Goal: Communication & Community: Answer question/provide support

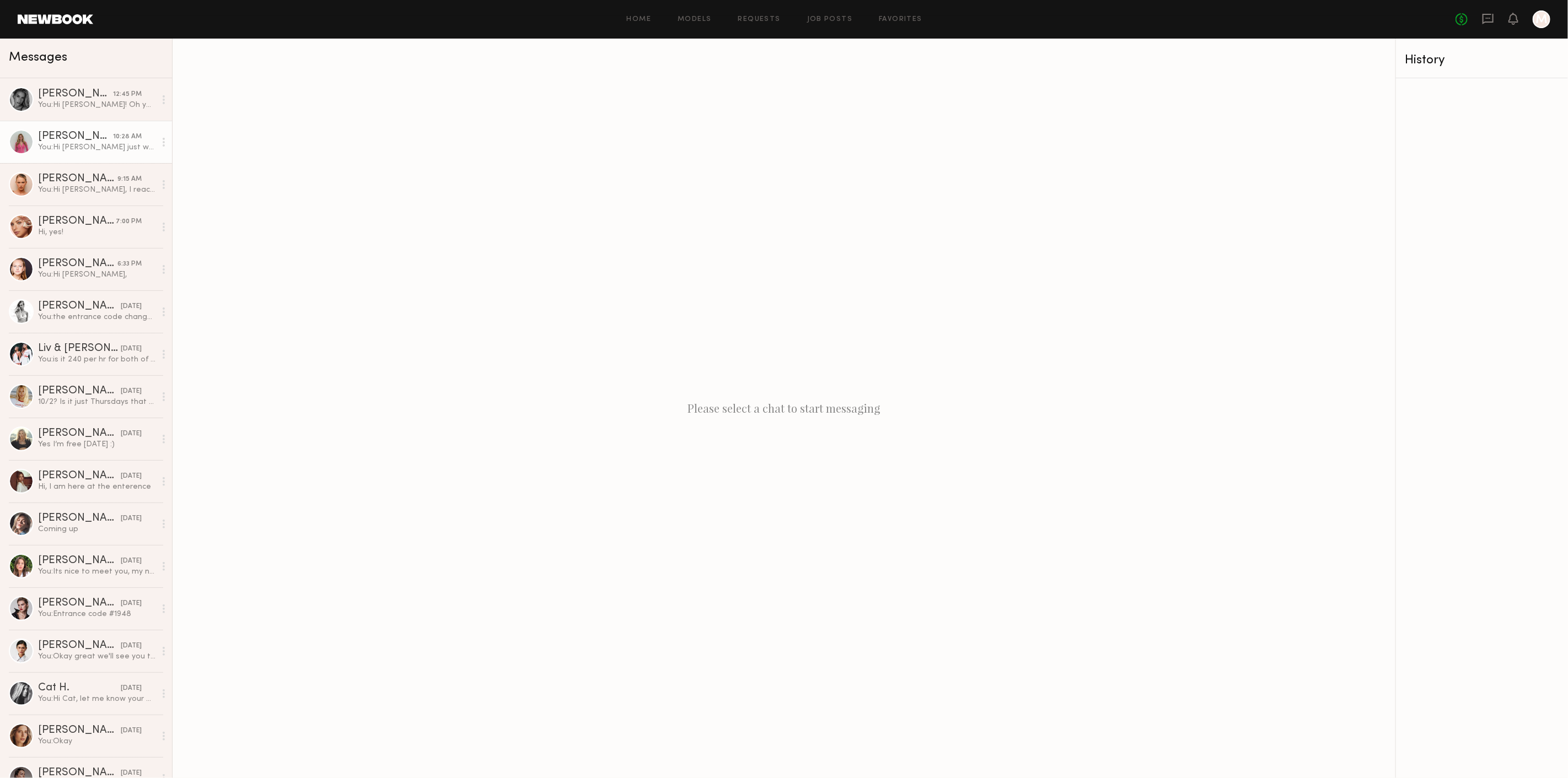
click at [91, 122] on link "[PERSON_NAME] 10:28 AM You: Hi [PERSON_NAME] just wanted to follow up back with…" at bounding box center [86, 142] width 172 height 42
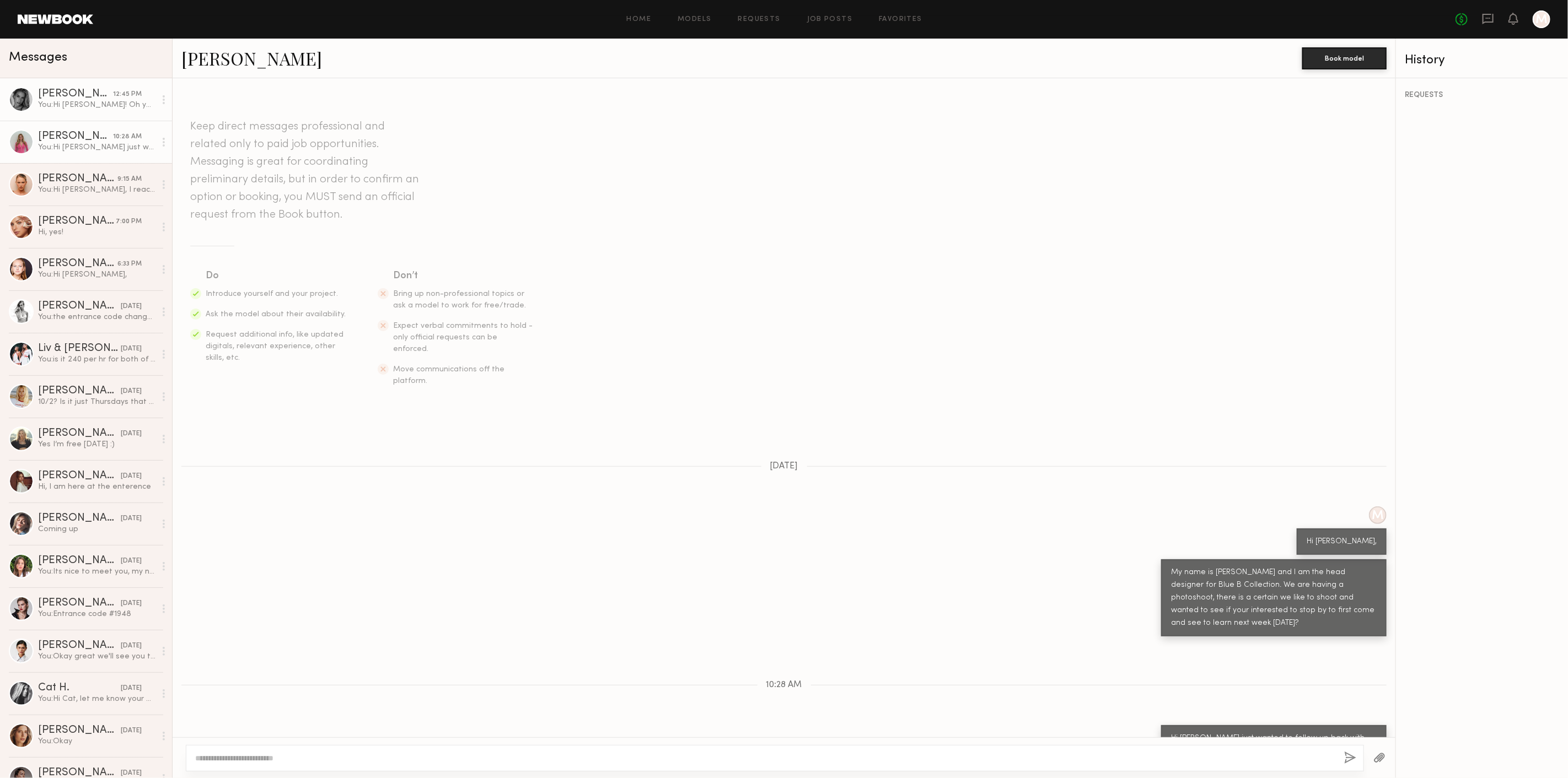
click at [107, 105] on div "You: Hi Kelton! Oh your in Miami now? Yes please do keep in touch and let us kn…" at bounding box center [97, 105] width 118 height 10
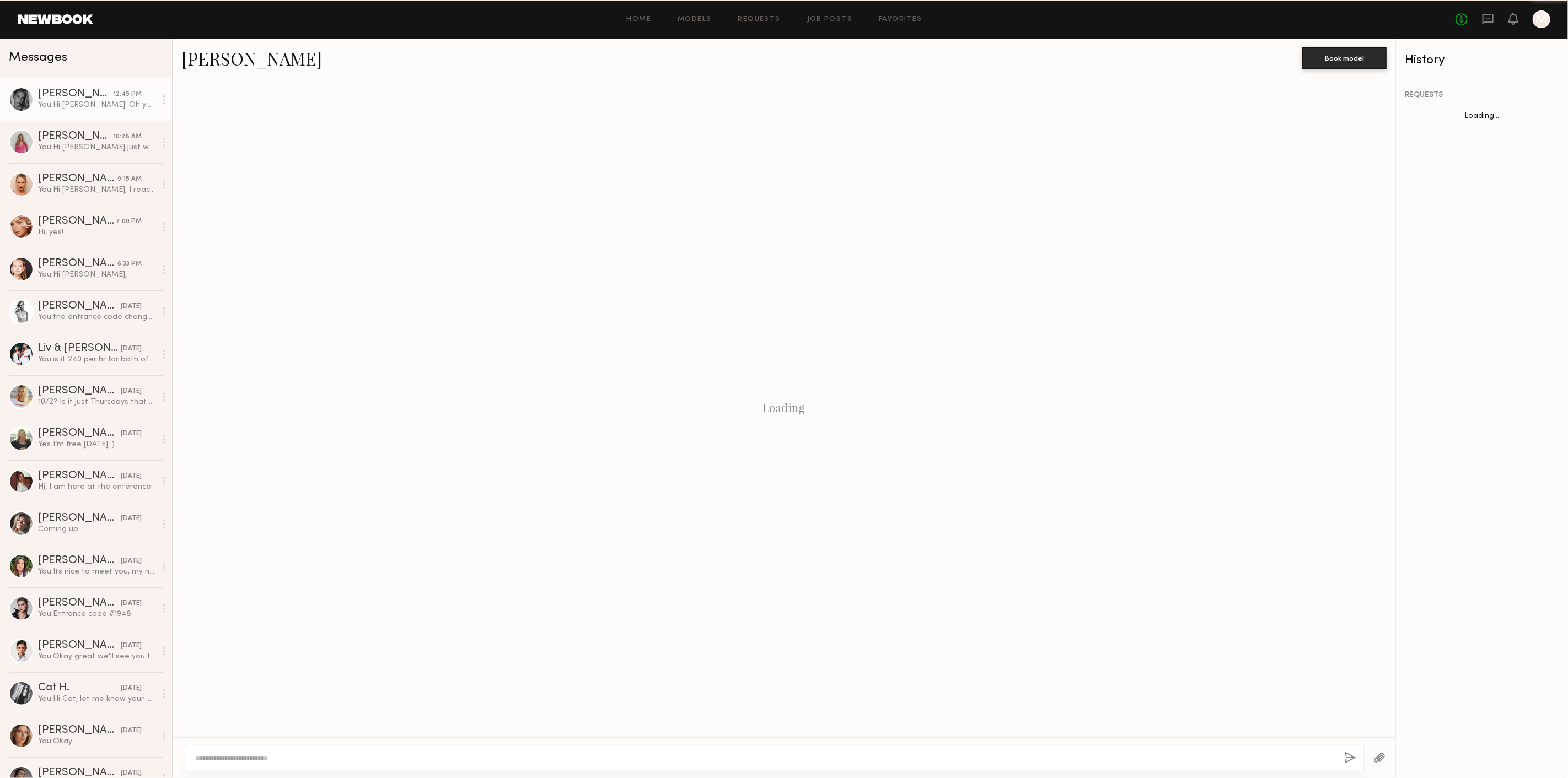
scroll to position [88, 0]
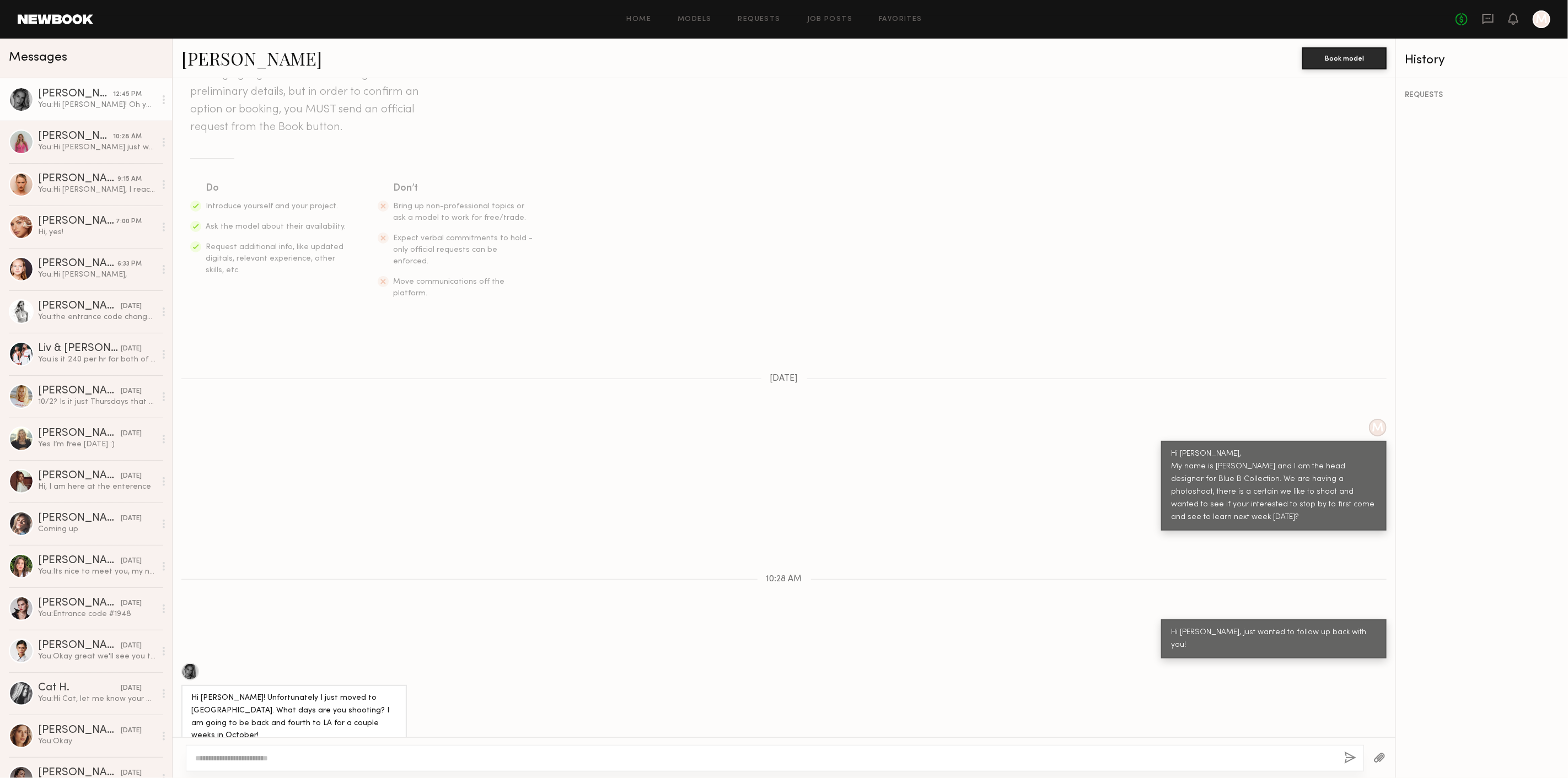
click at [387, 757] on textarea at bounding box center [765, 758] width 1140 height 11
type textarea "**********"
click at [1344, 766] on div "**********" at bounding box center [775, 758] width 1179 height 26
click at [1349, 761] on button "button" at bounding box center [1351, 758] width 12 height 14
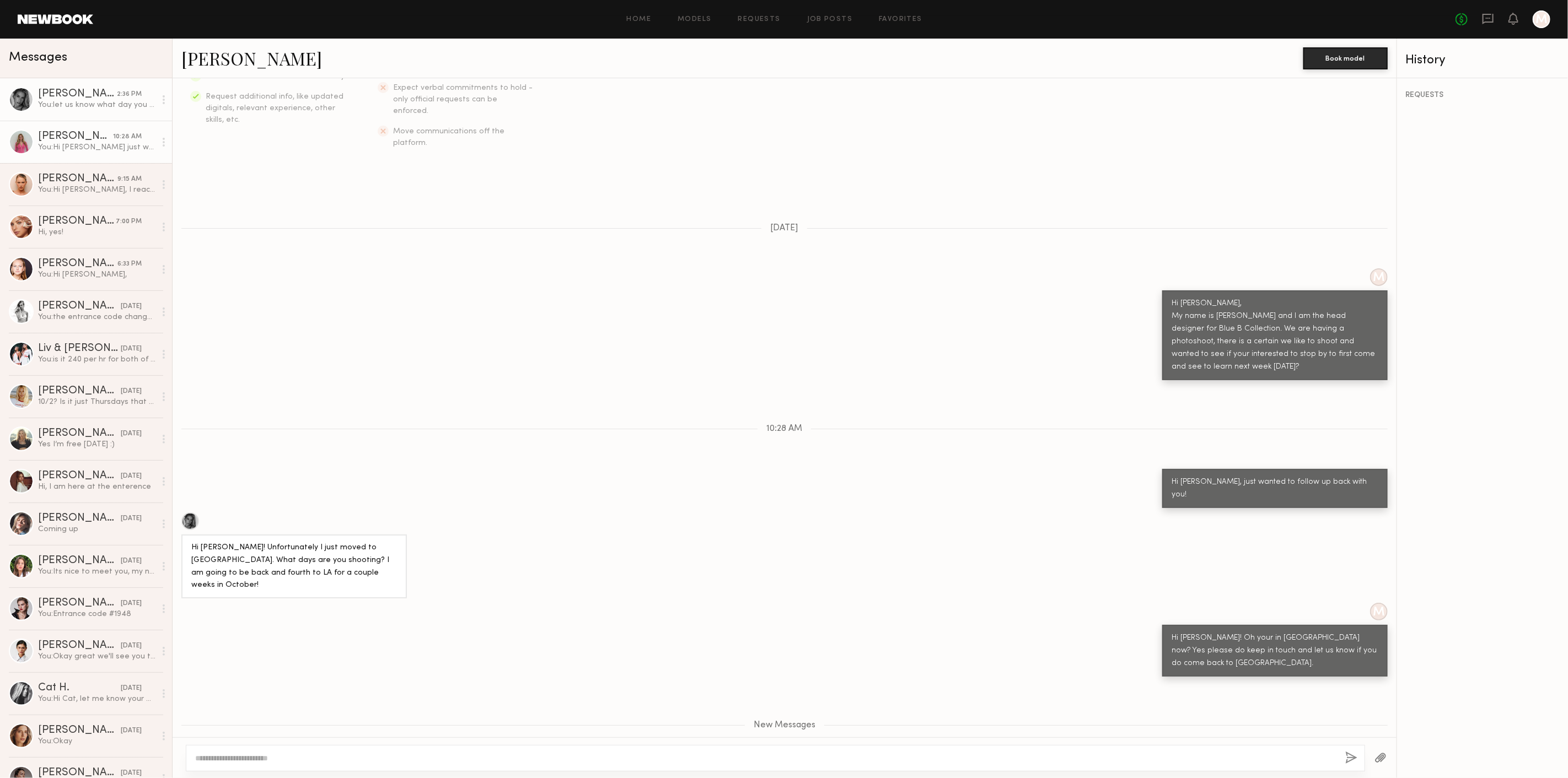
click at [113, 139] on div "10:28 AM" at bounding box center [127, 137] width 28 height 10
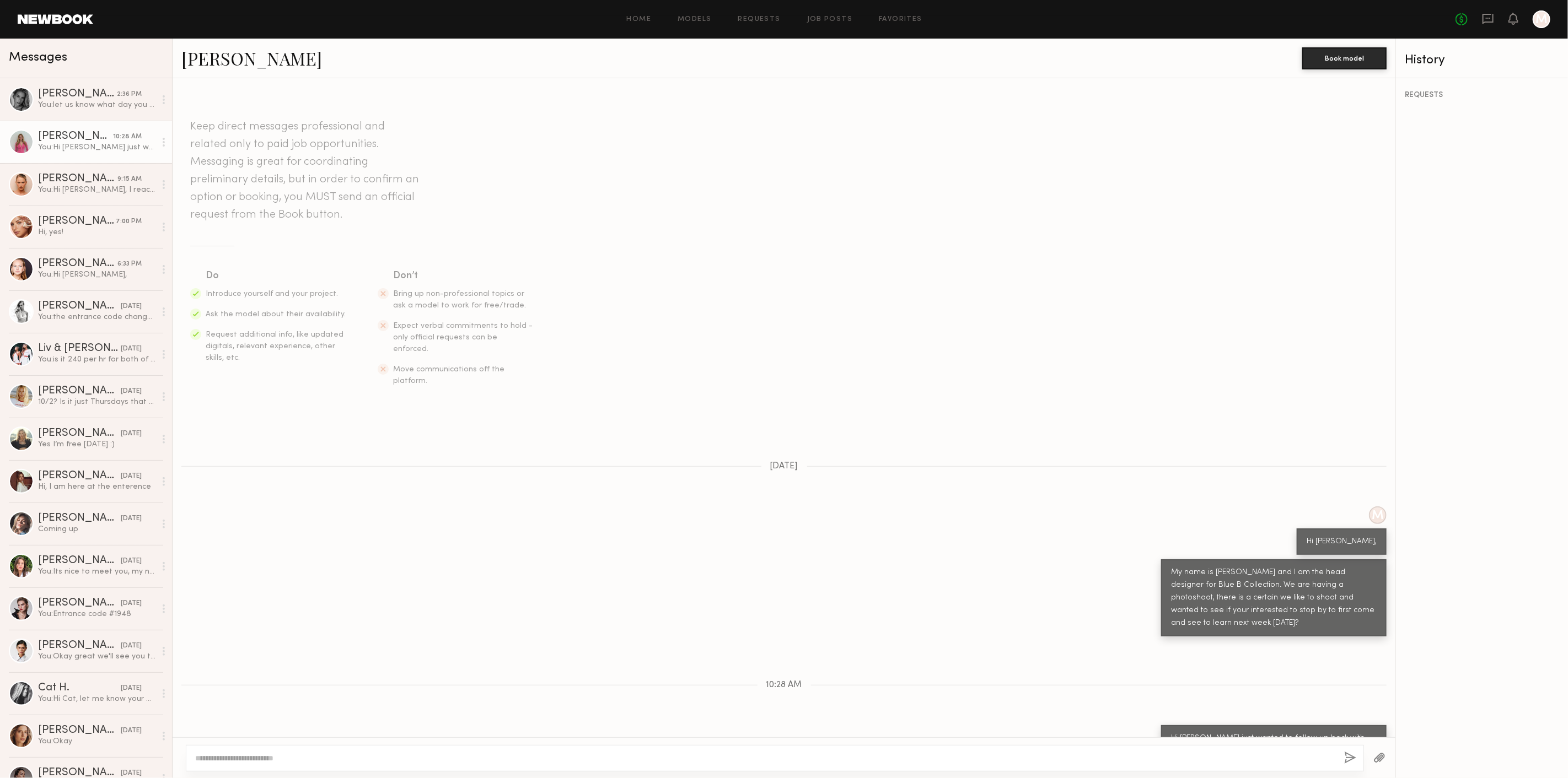
click at [221, 62] on link "Margaret F." at bounding box center [252, 58] width 141 height 24
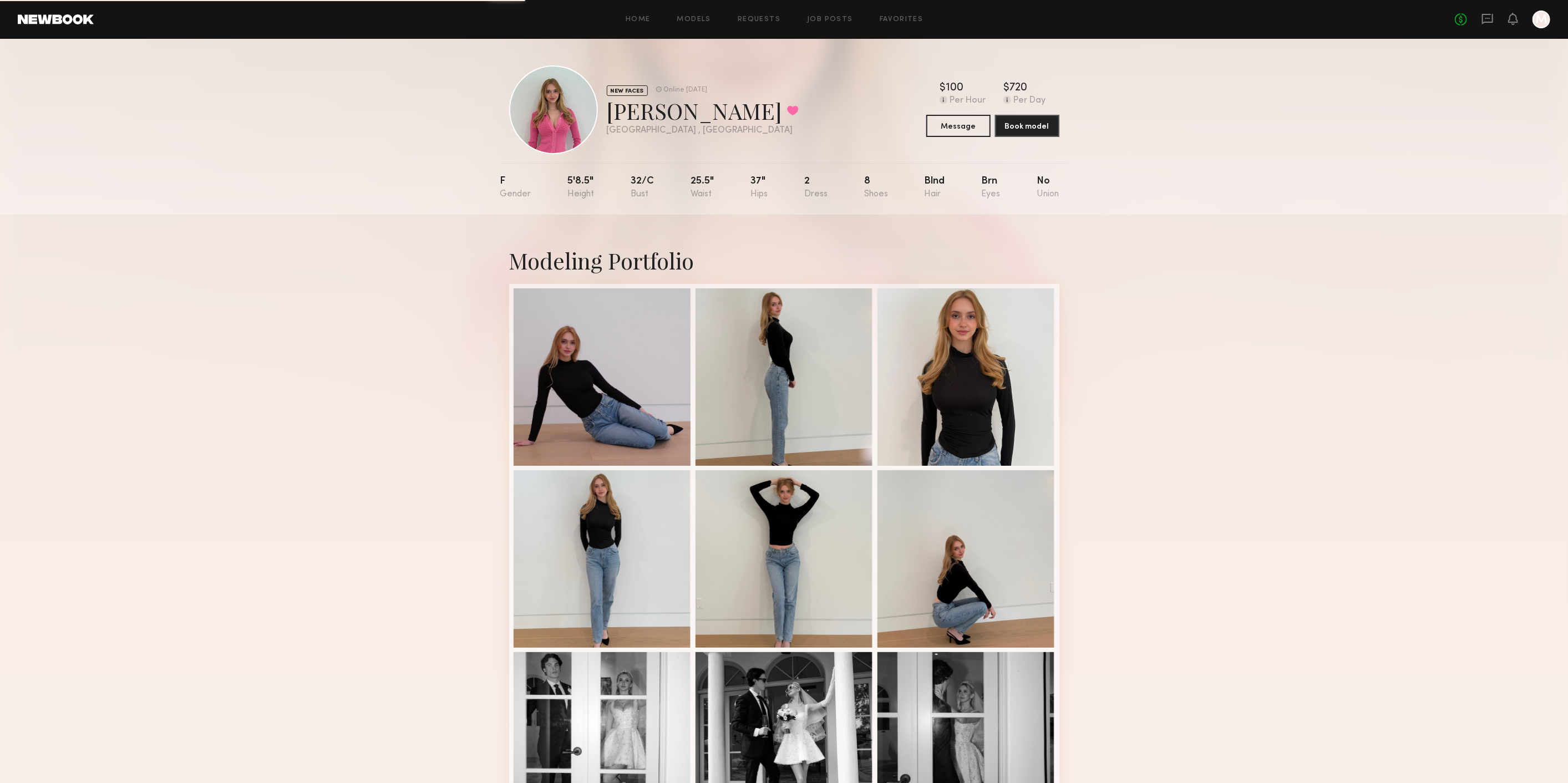
click at [1492, 24] on link at bounding box center [1487, 19] width 12 height 14
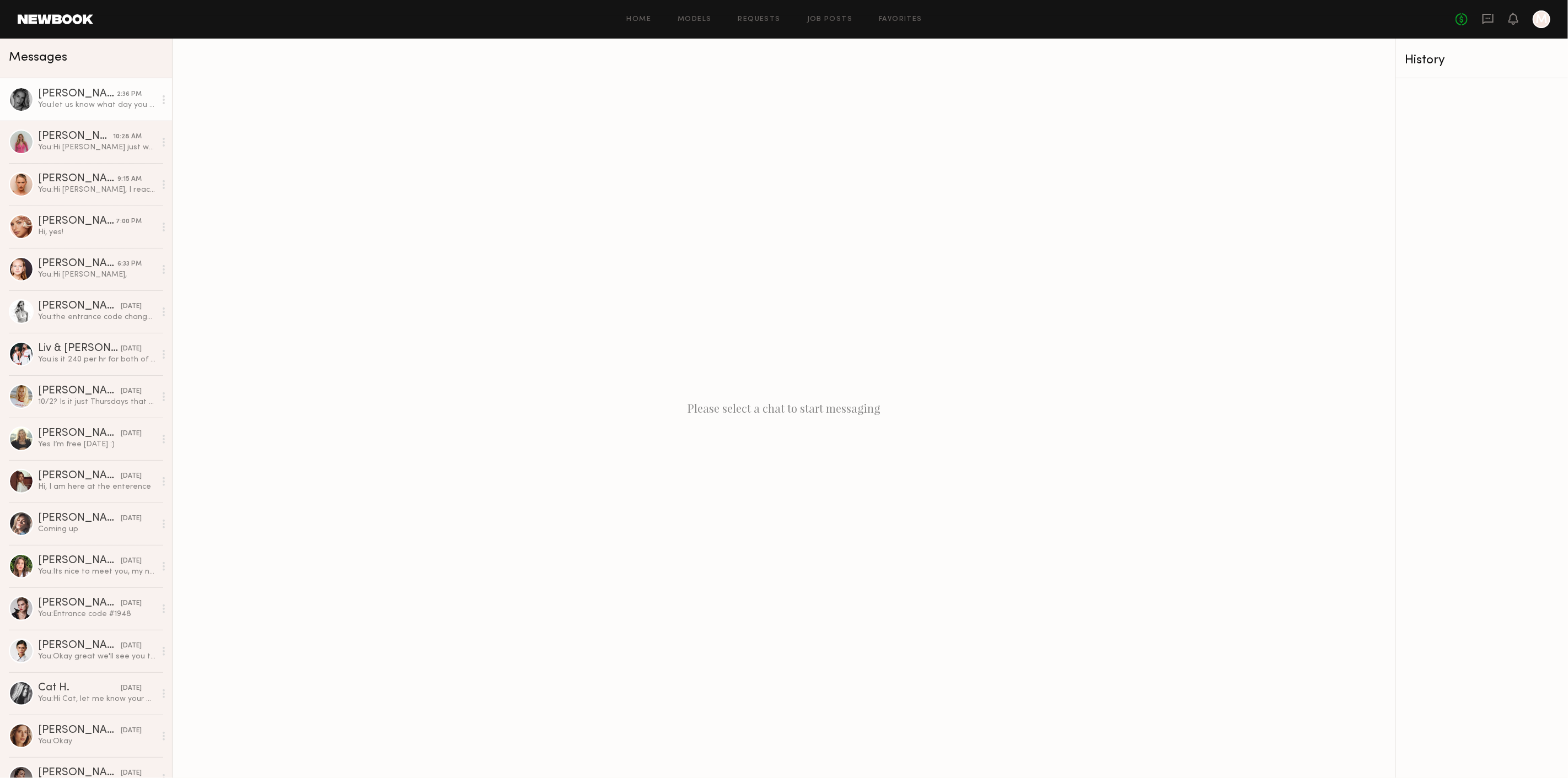
click at [116, 105] on div "You: let us know what day you will be in LA OCT and we will plan a schedule for…" at bounding box center [97, 105] width 118 height 10
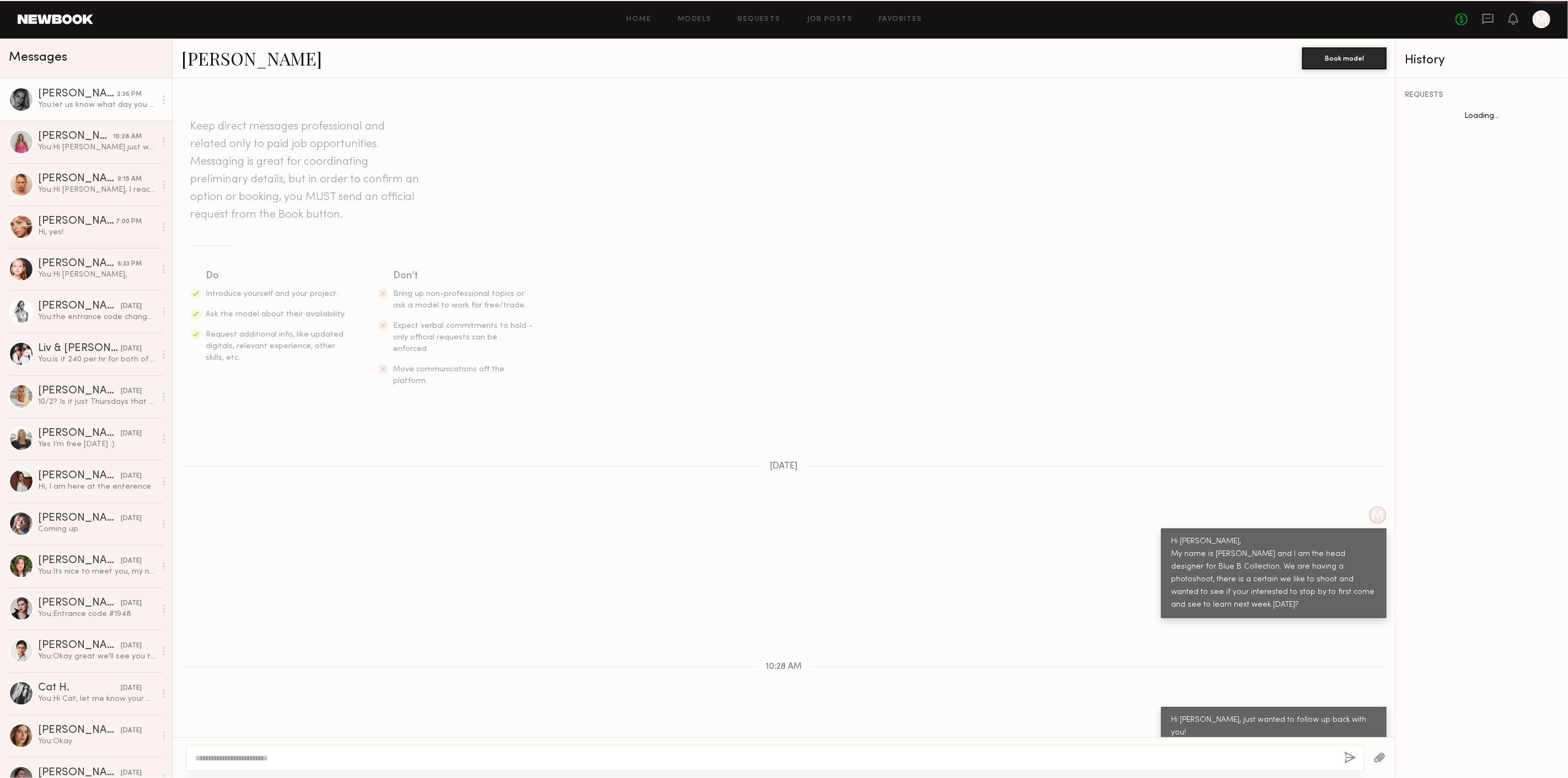
scroll to position [152, 0]
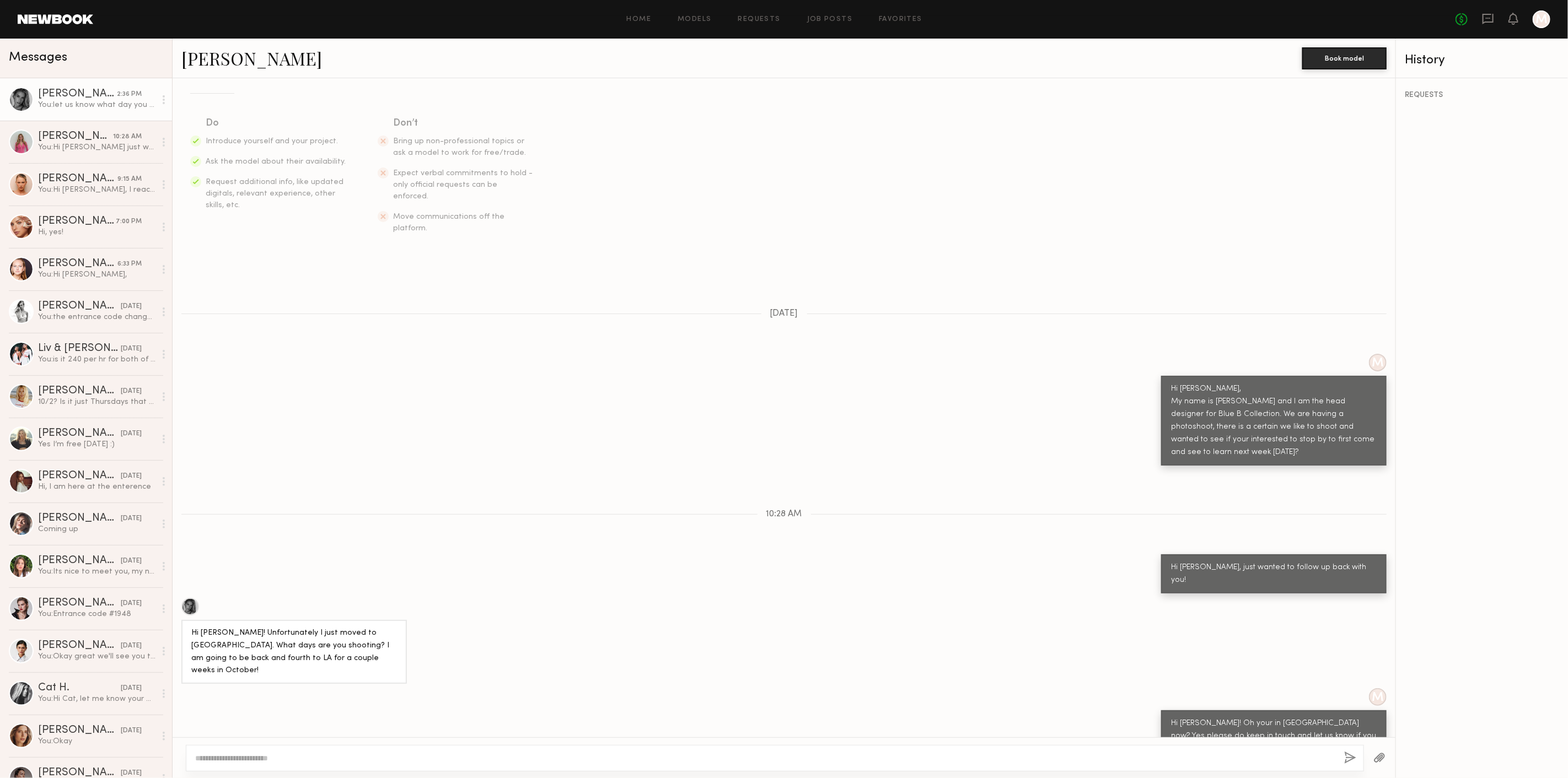
click at [206, 54] on link "[PERSON_NAME]" at bounding box center [252, 58] width 141 height 24
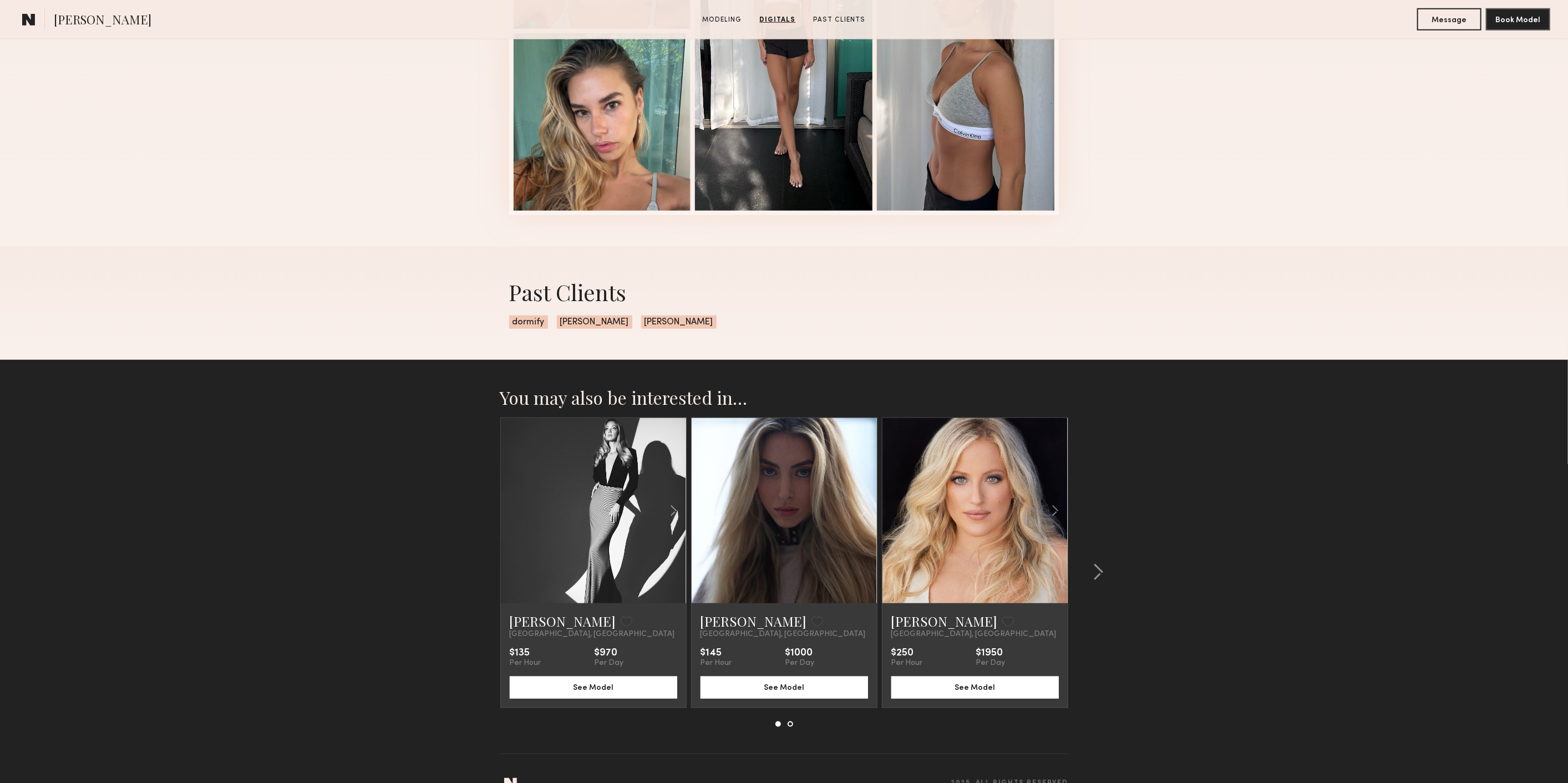
scroll to position [974, 0]
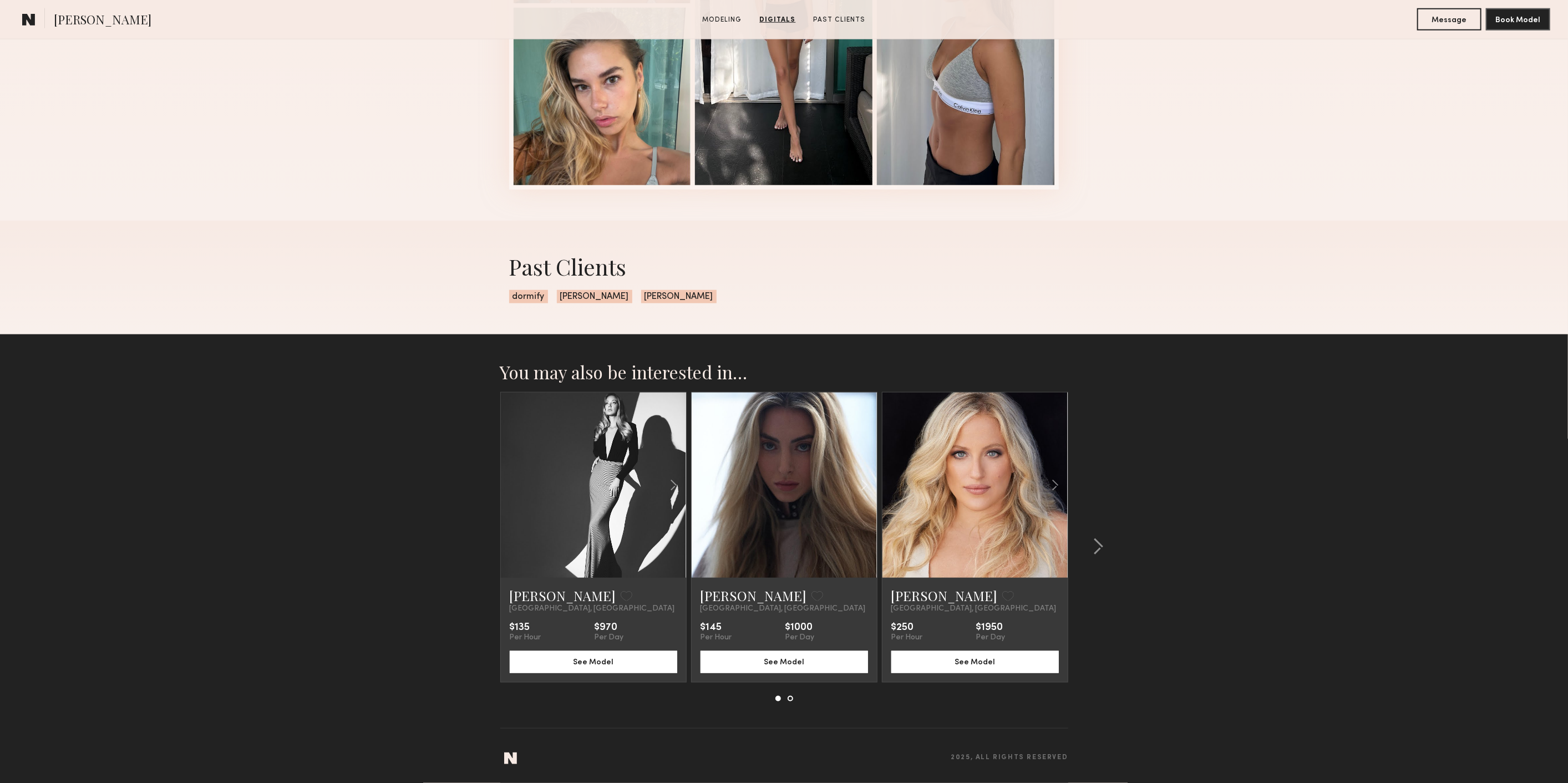
drag, startPoint x: 522, startPoint y: 600, endPoint x: 438, endPoint y: 609, distance: 84.5
click at [438, 609] on section "You may also be interested in… Kristina A. Favorite Miami, FL $135 Per Hour $97…" at bounding box center [784, 559] width 1568 height 448
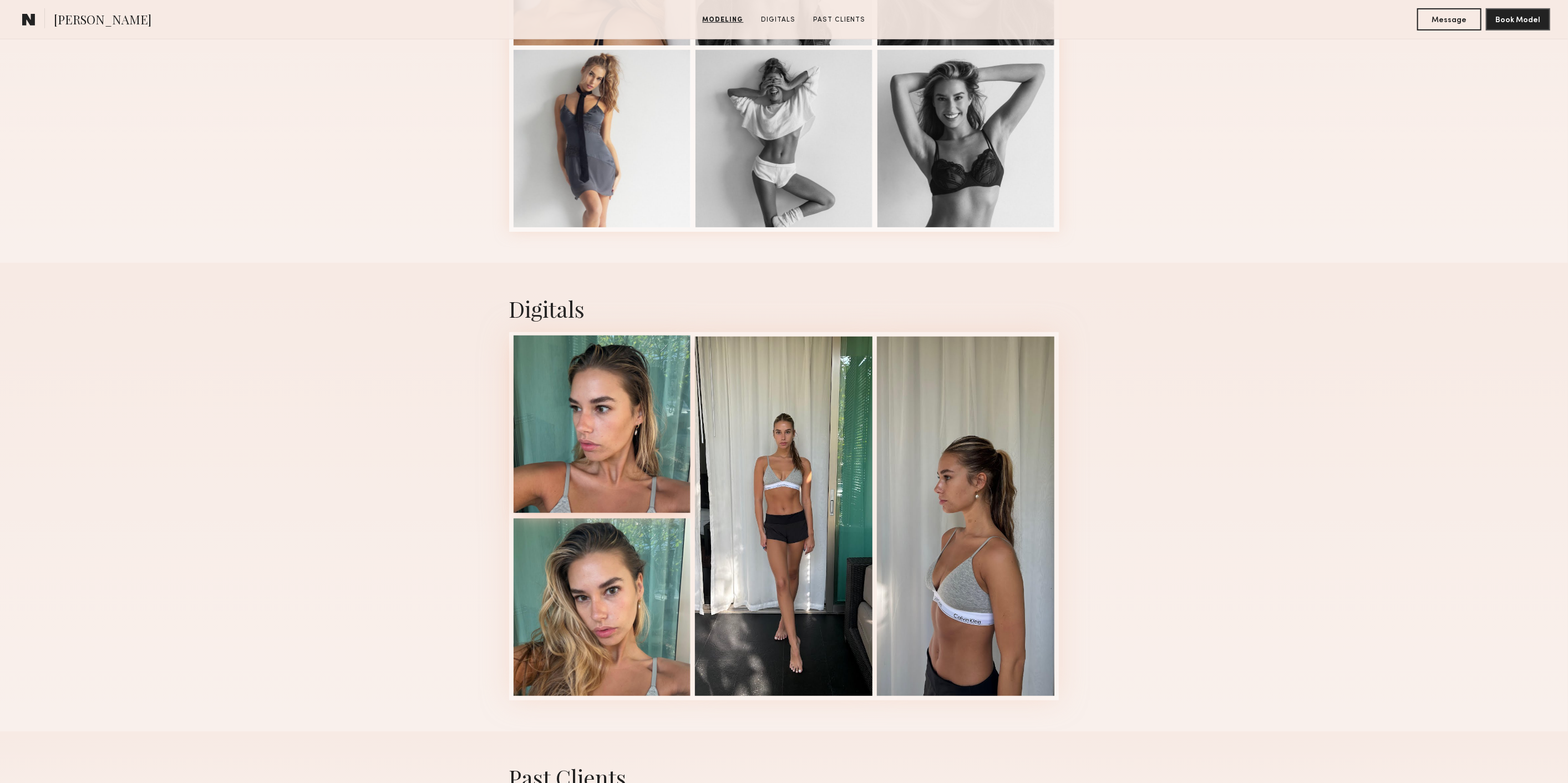
scroll to position [554, 0]
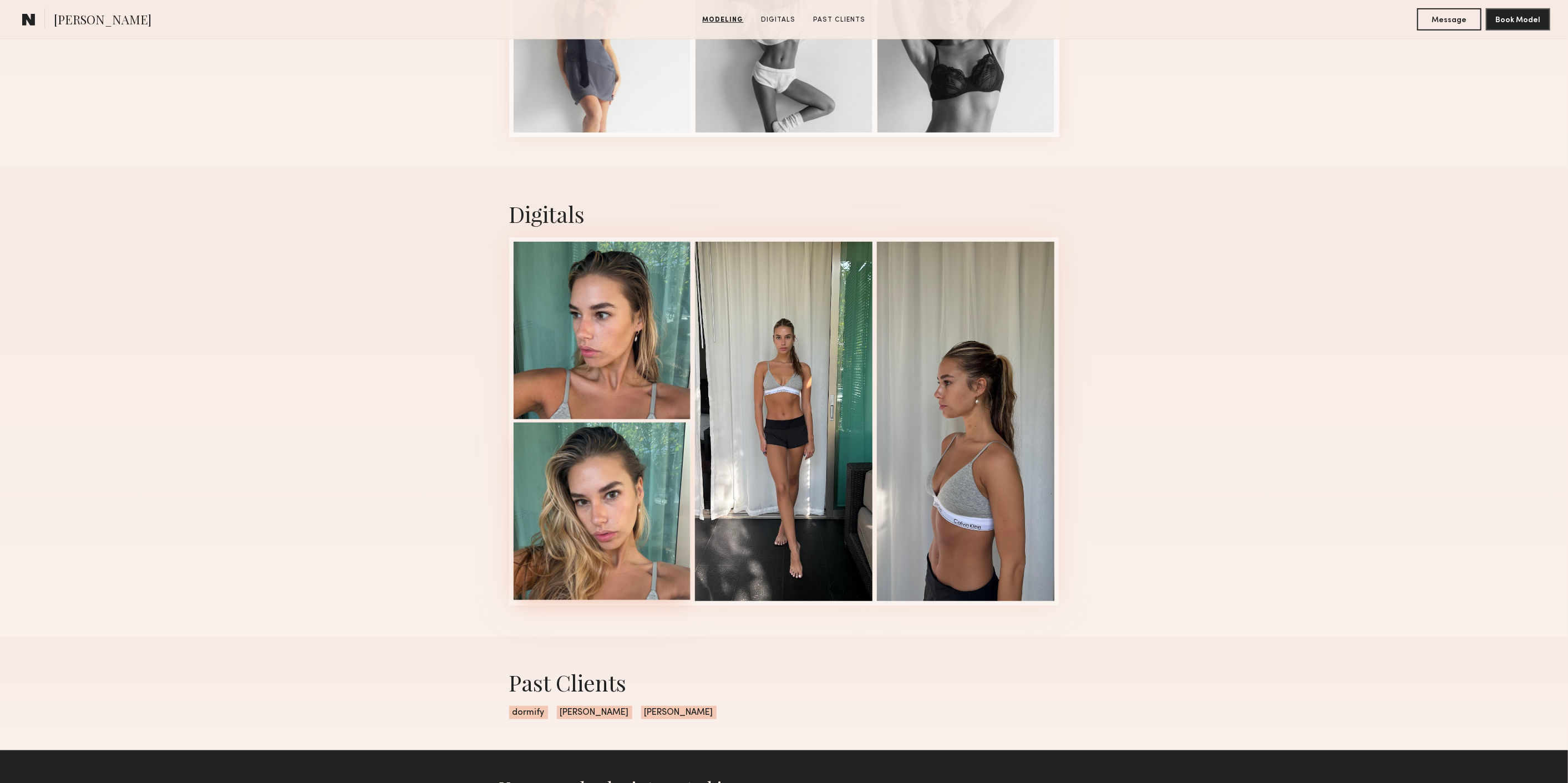
click at [616, 494] on div at bounding box center [602, 511] width 177 height 177
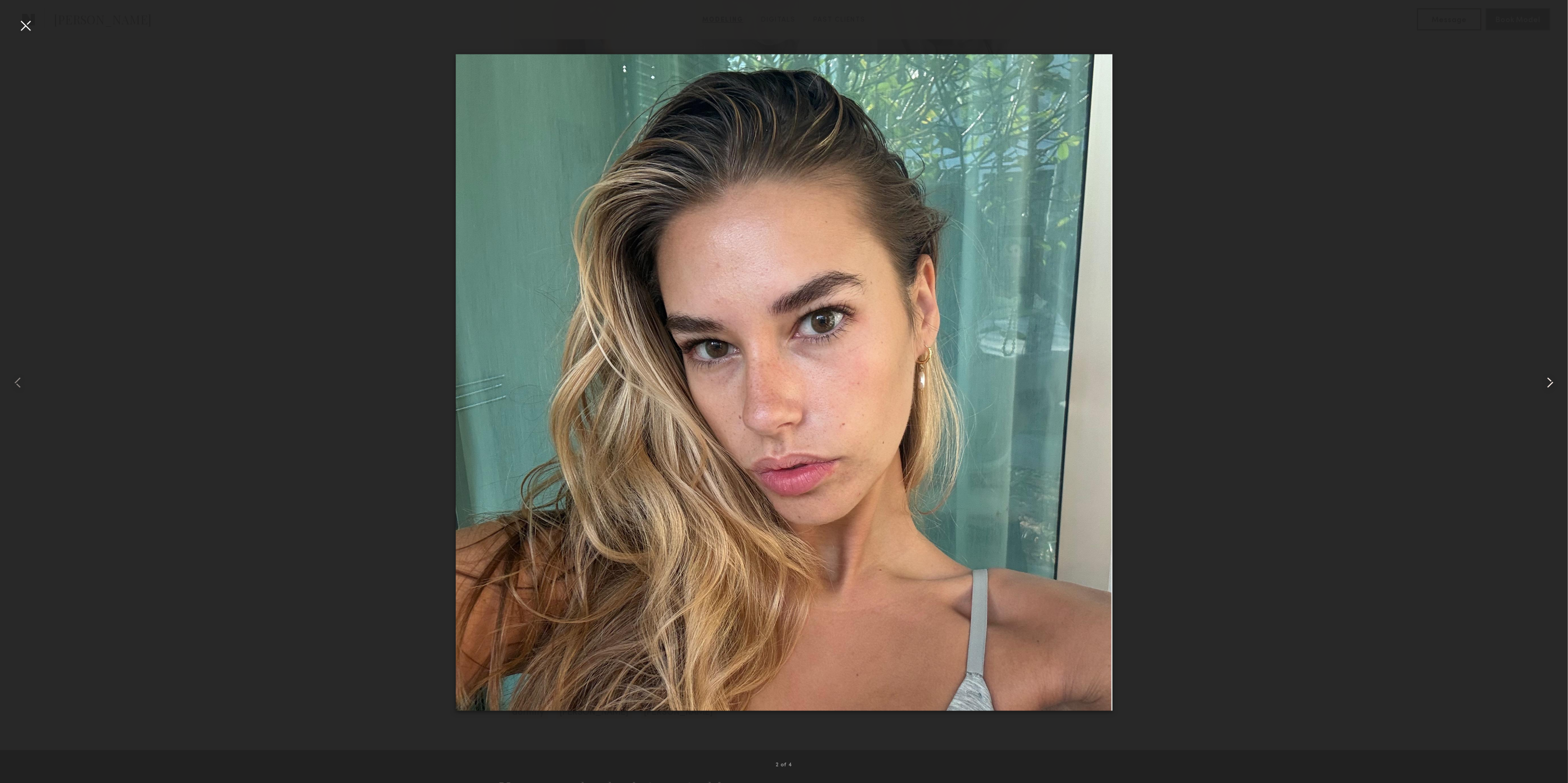
click at [1563, 390] on div at bounding box center [1537, 382] width 63 height 730
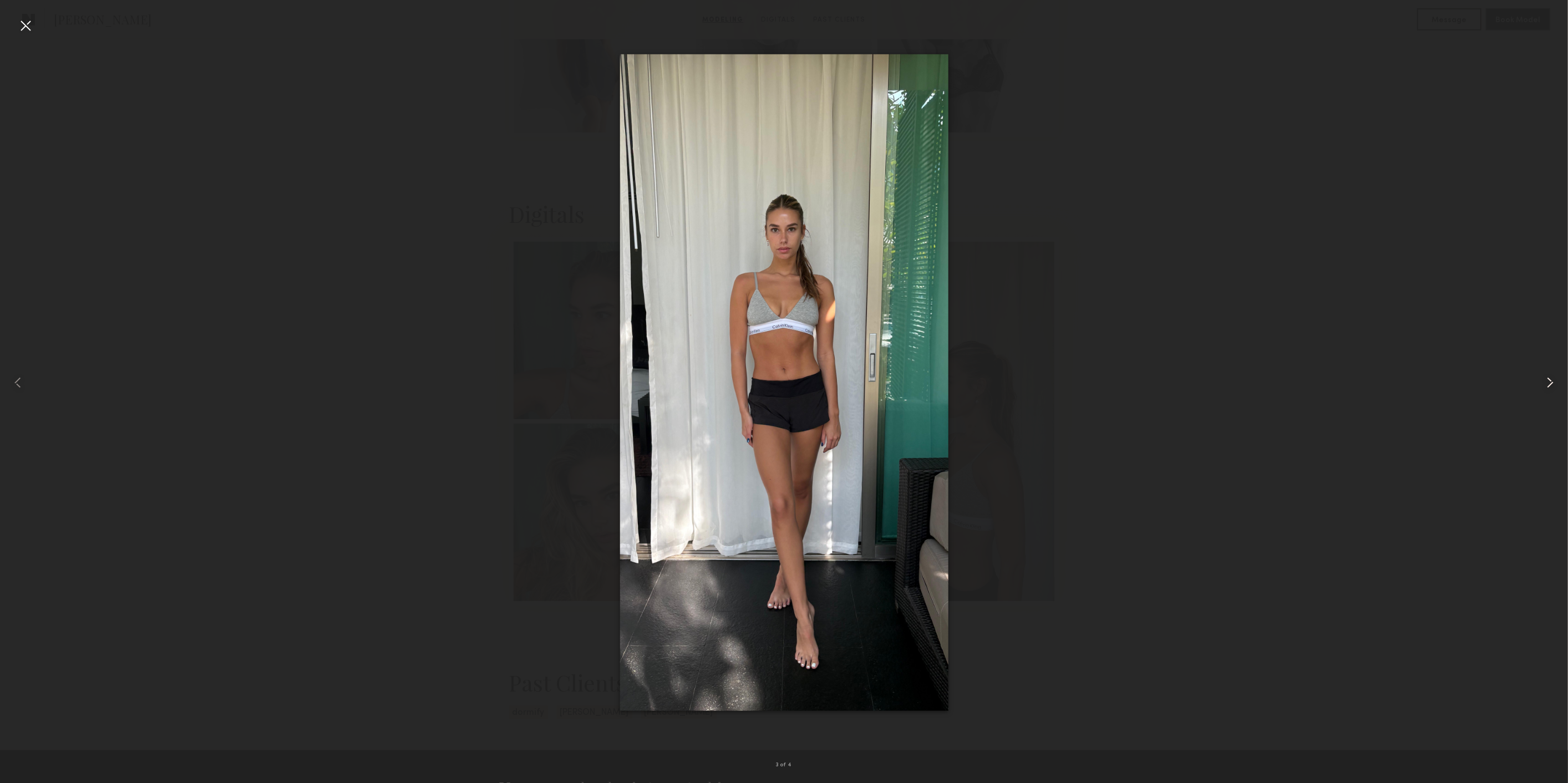
click at [1563, 390] on div at bounding box center [1537, 382] width 63 height 730
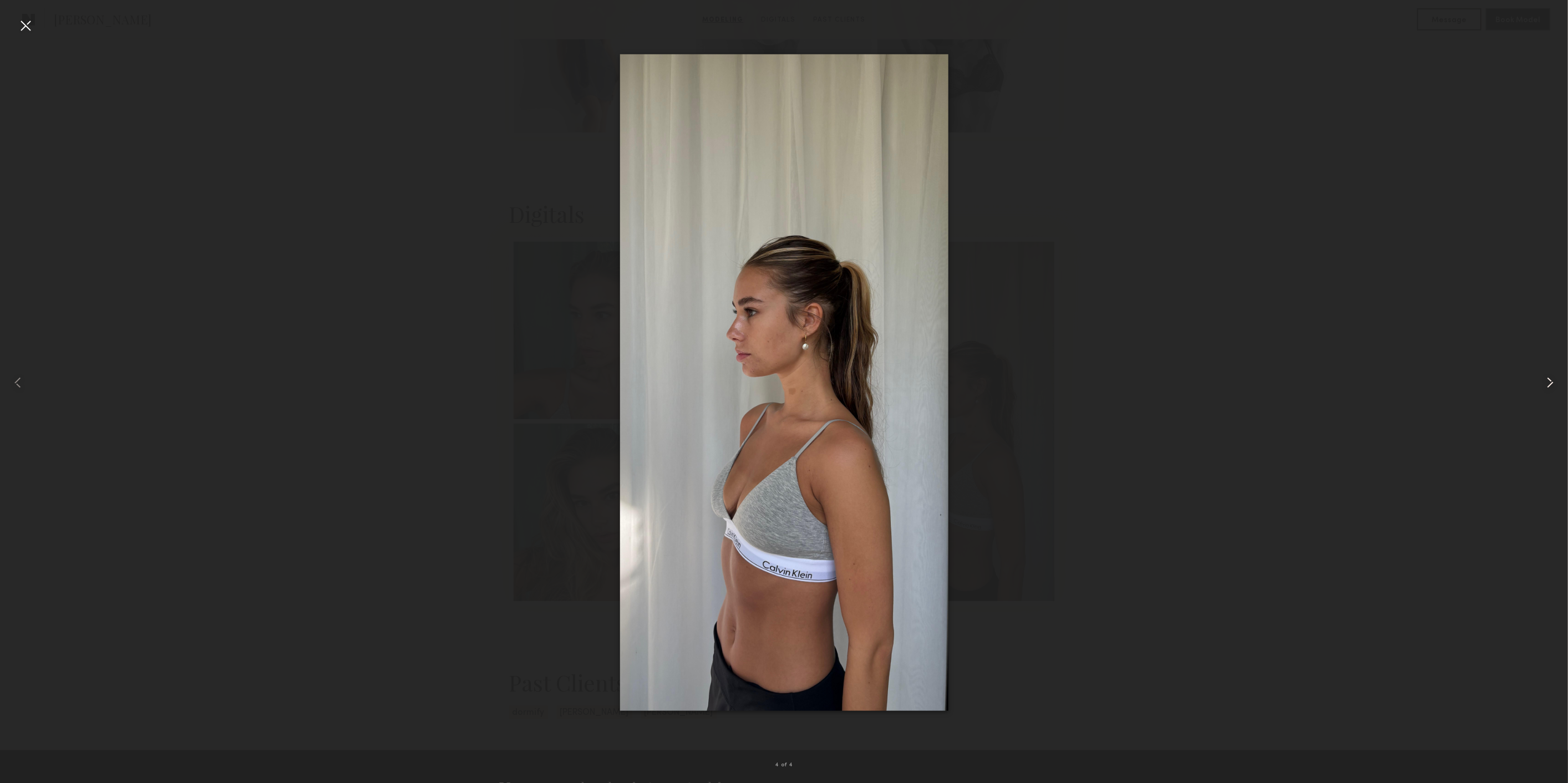
click at [1563, 390] on div at bounding box center [1537, 382] width 63 height 730
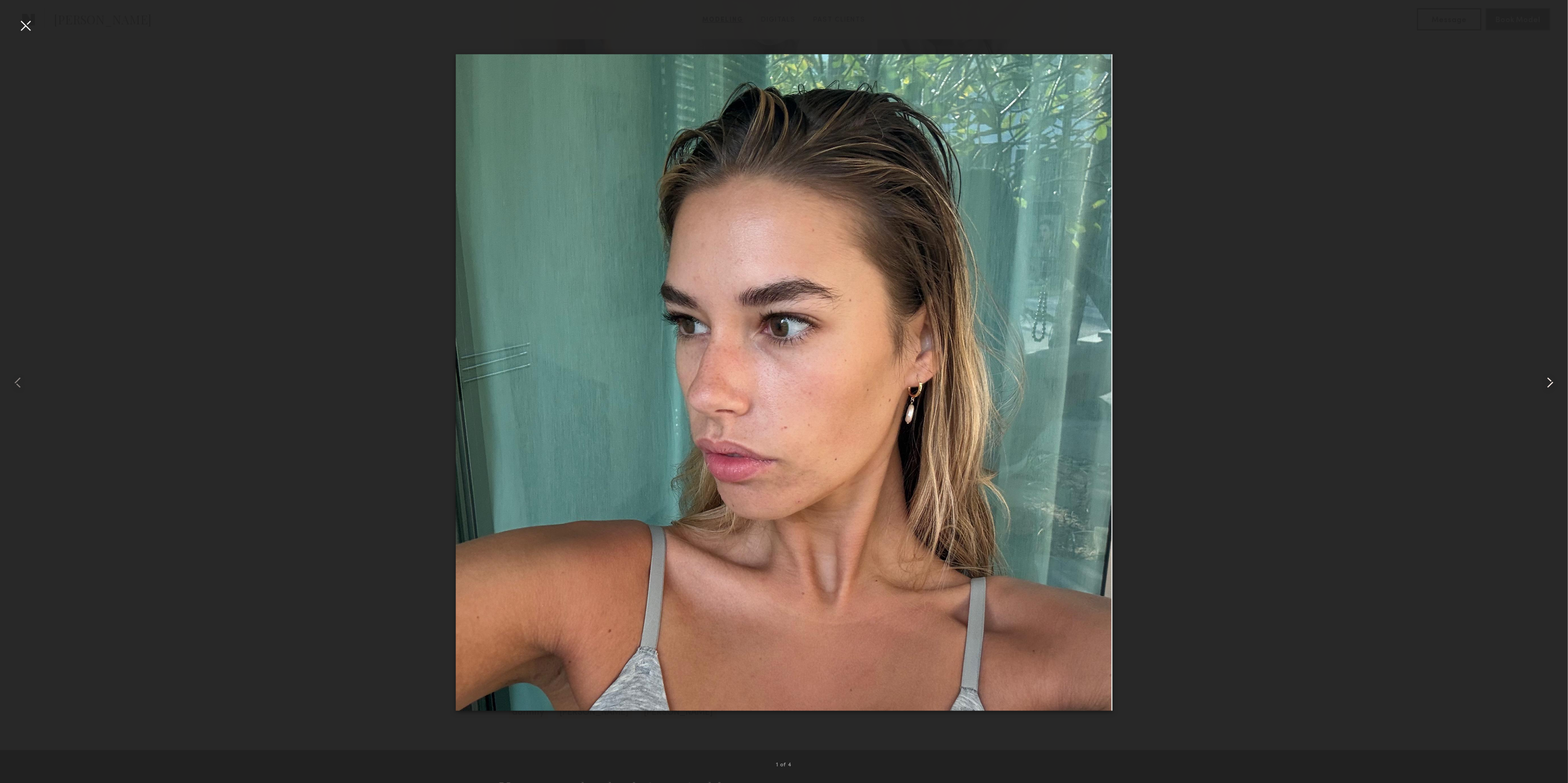
click at [1563, 390] on div at bounding box center [1537, 382] width 63 height 730
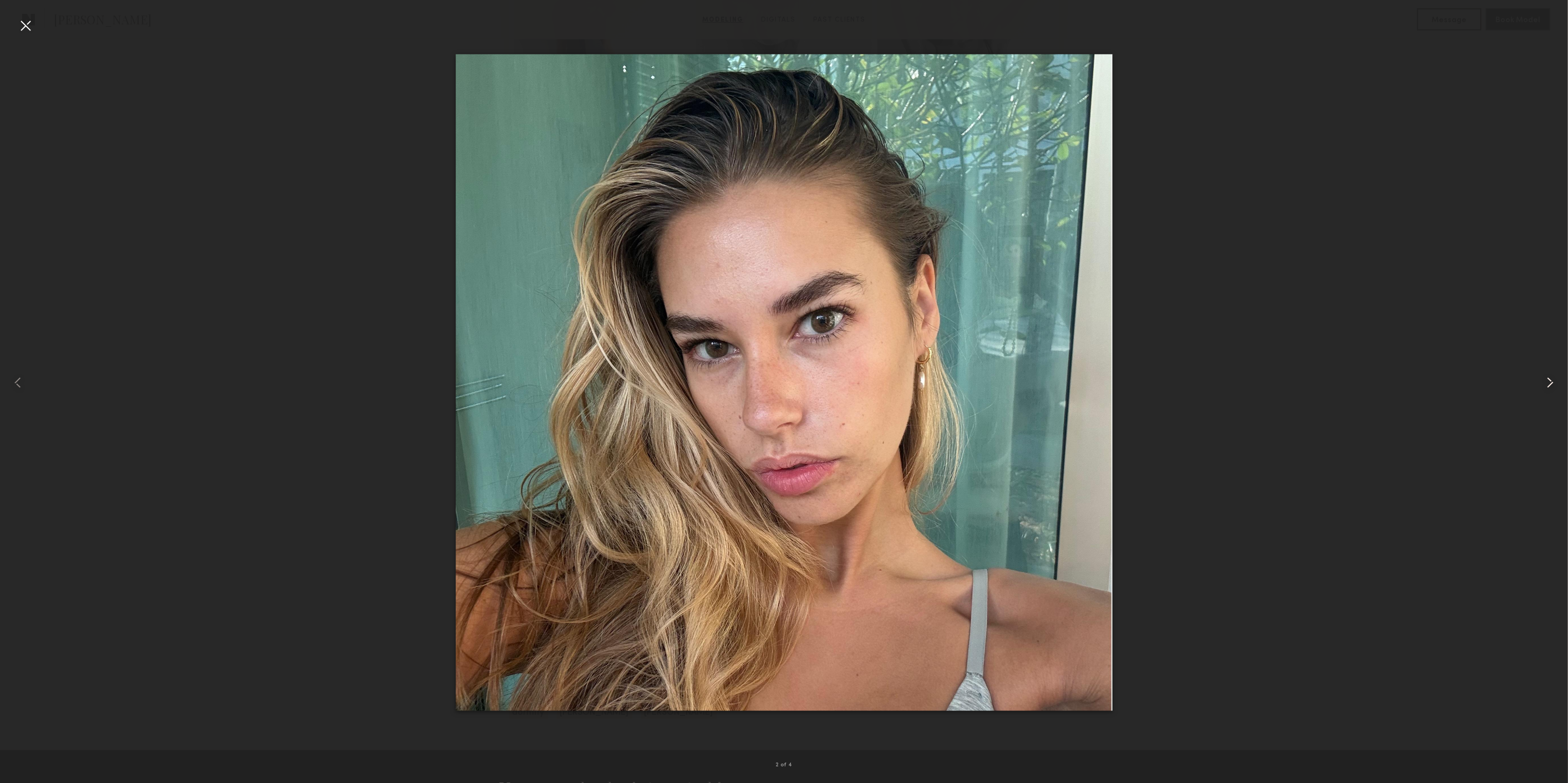
click at [1563, 390] on div at bounding box center [1537, 382] width 63 height 730
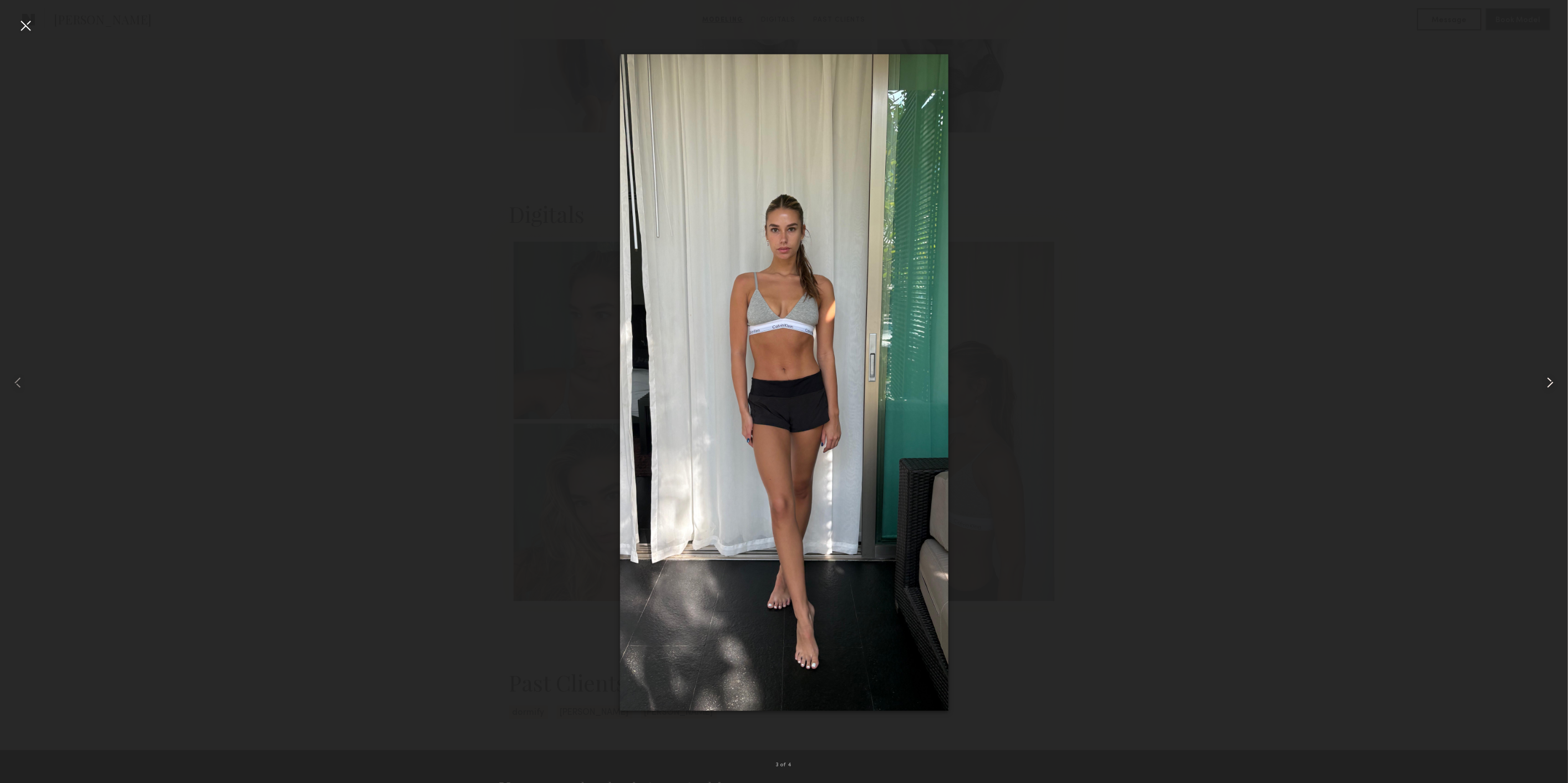
click at [1563, 390] on div at bounding box center [1537, 382] width 63 height 730
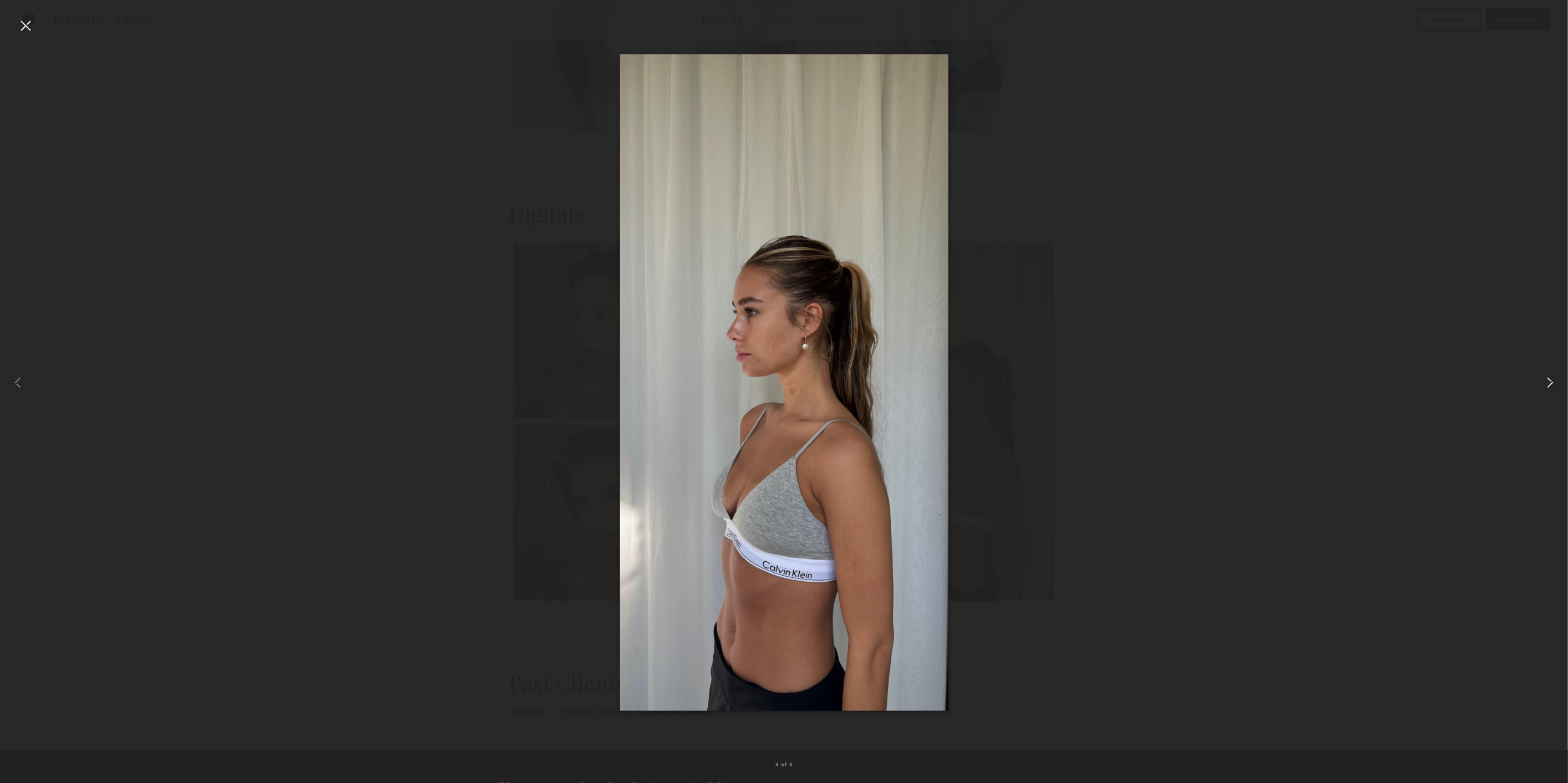
click at [1540, 389] on div at bounding box center [1537, 382] width 63 height 730
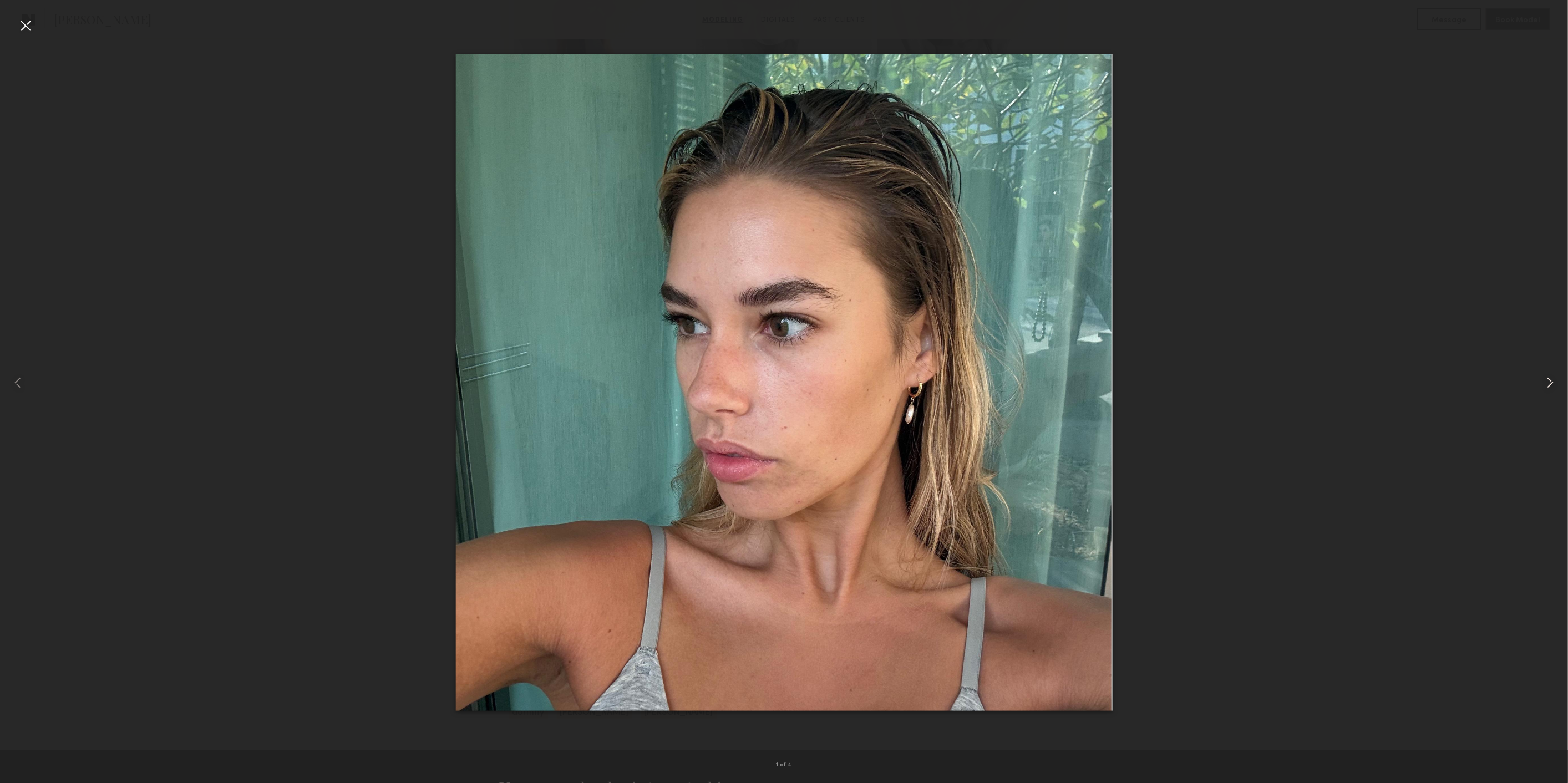
click at [1548, 389] on common-icon at bounding box center [1550, 383] width 18 height 18
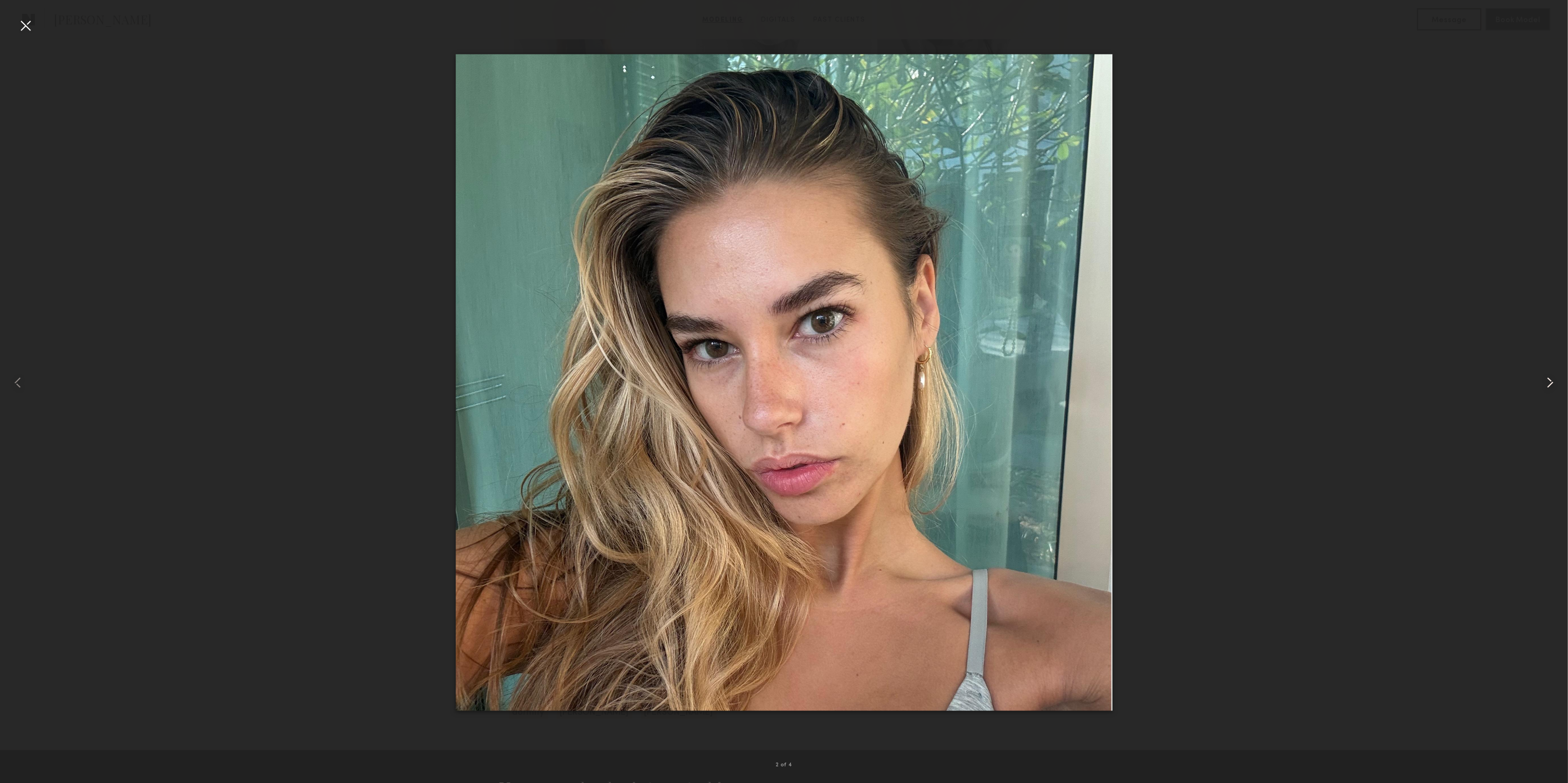
click at [1548, 389] on common-icon at bounding box center [1550, 383] width 18 height 18
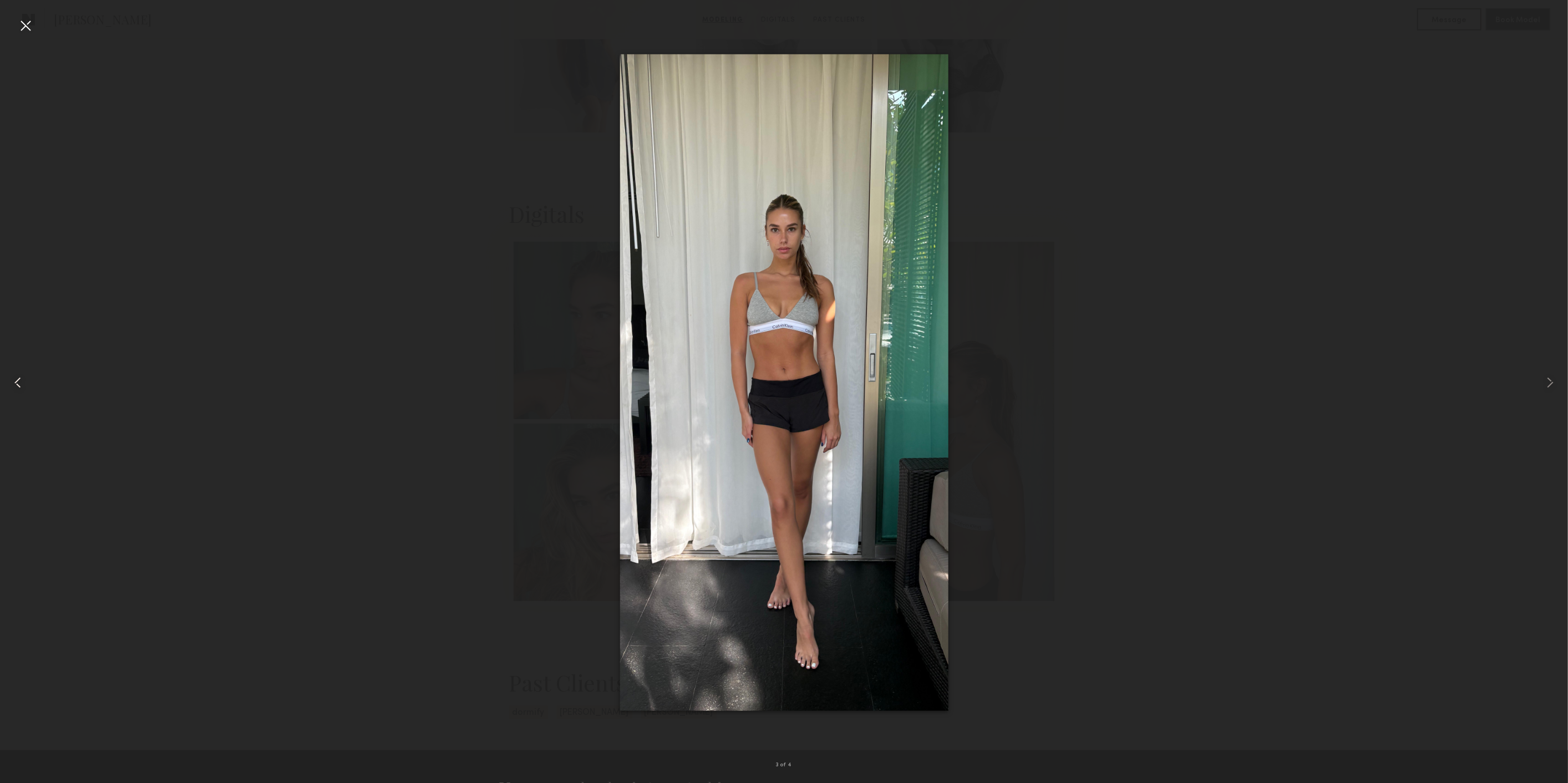
click at [51, 28] on div at bounding box center [31, 382] width 63 height 730
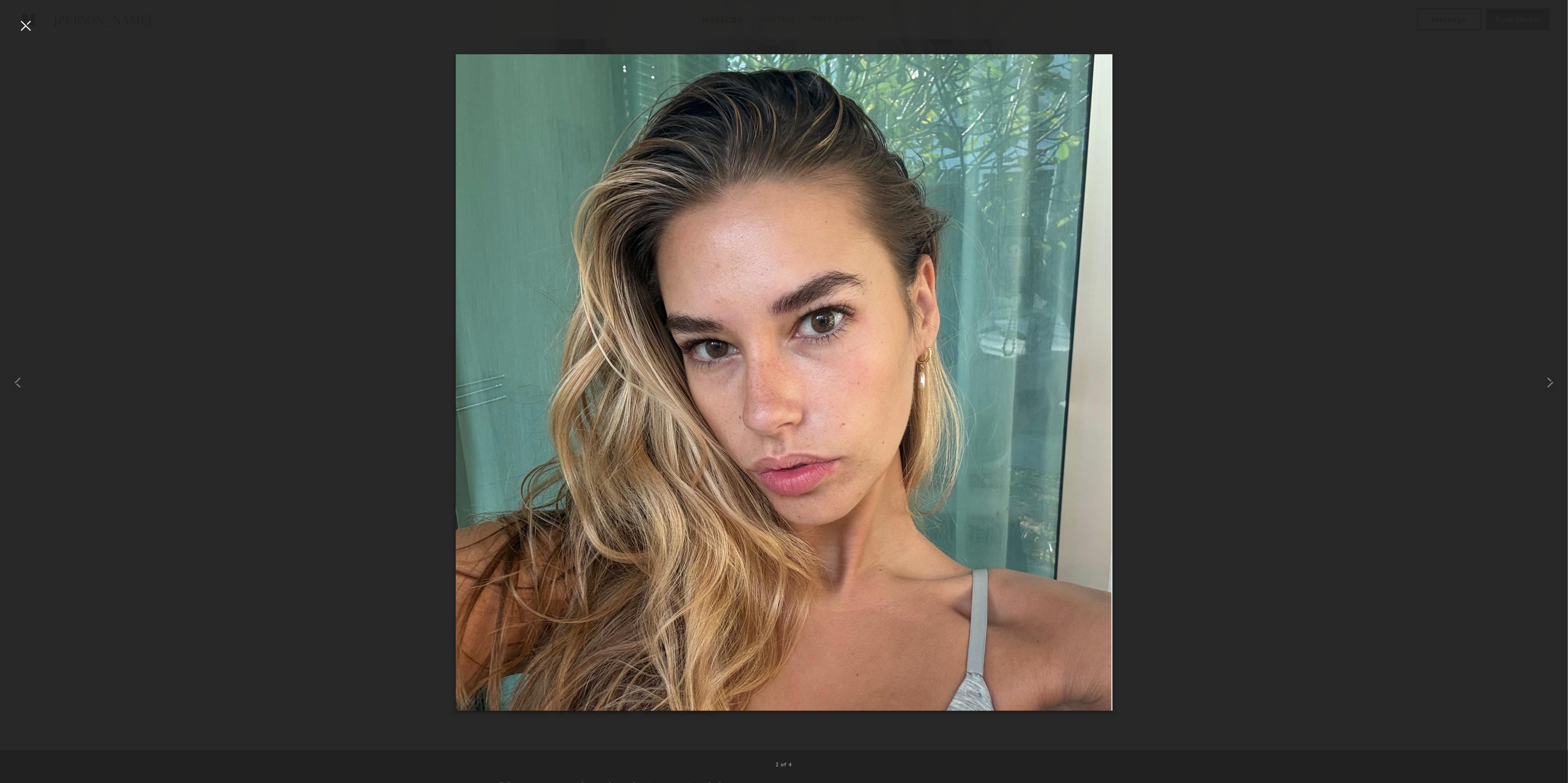
click at [20, 28] on div at bounding box center [26, 26] width 18 height 18
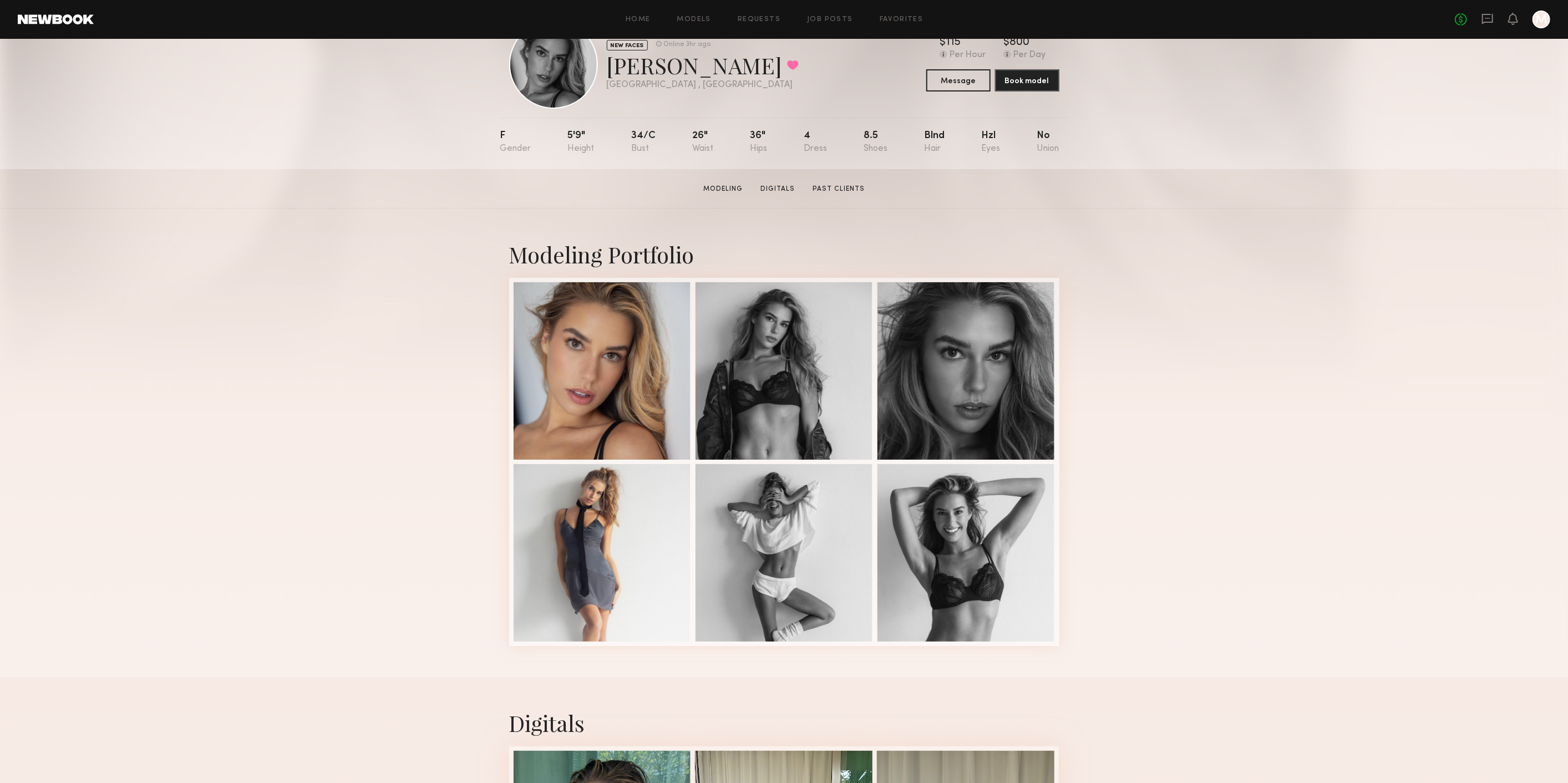
scroll to position [0, 0]
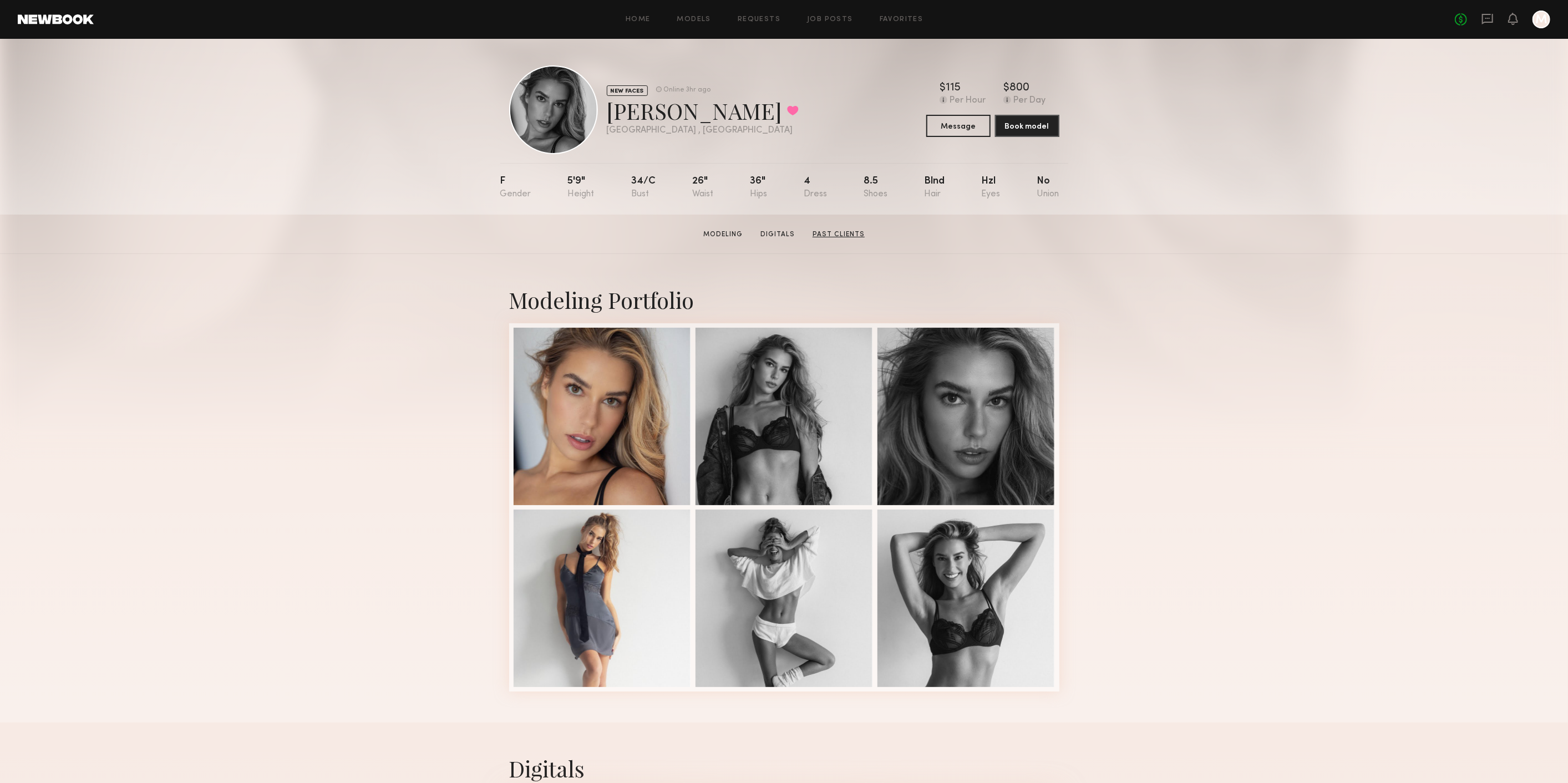
click at [835, 234] on link "Past Clients" at bounding box center [838, 234] width 61 height 10
click at [1480, 12] on div "No fees up to $5,000 M" at bounding box center [1502, 19] width 96 height 18
click at [1485, 17] on icon at bounding box center [1487, 18] width 12 height 12
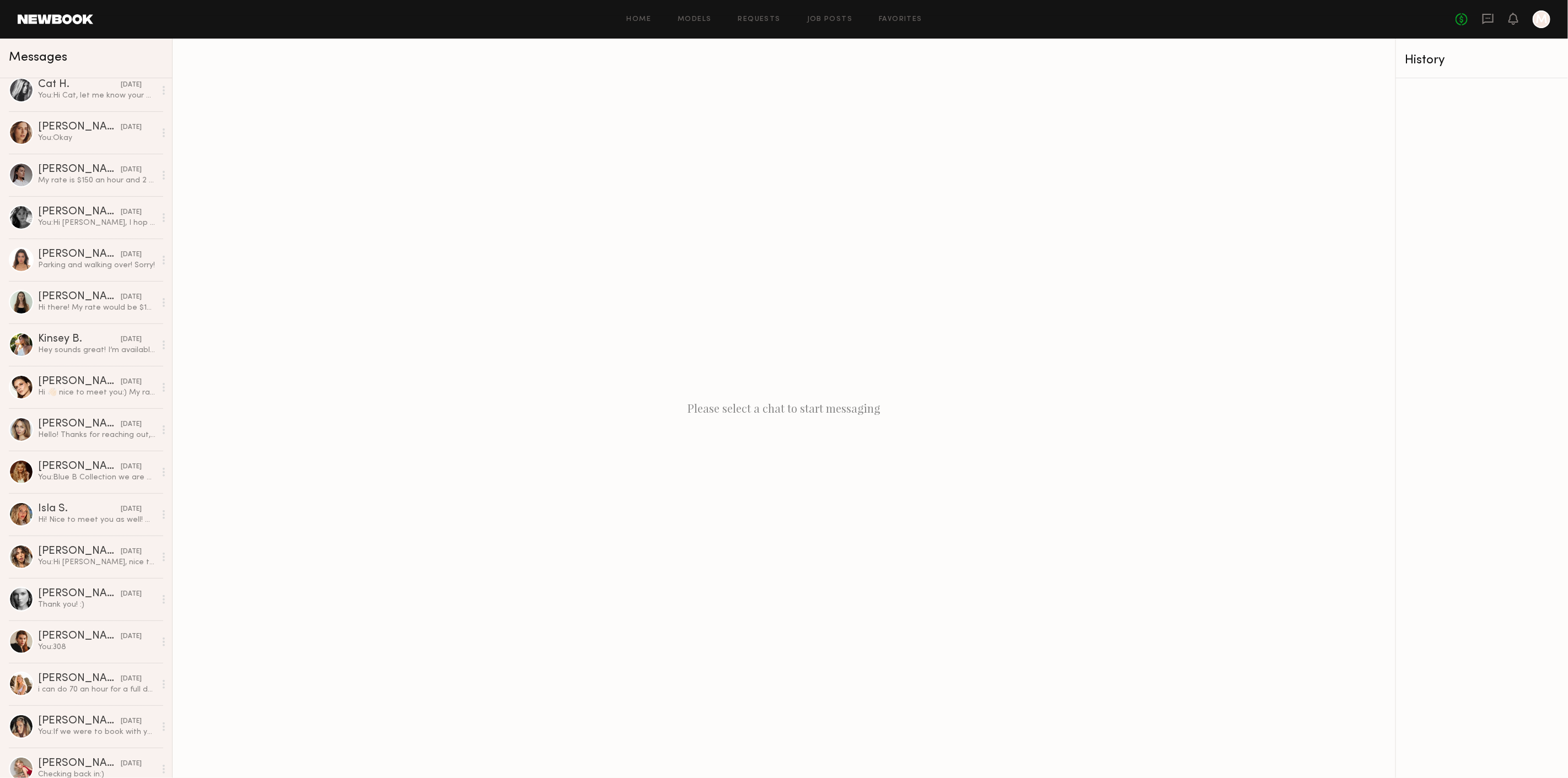
scroll to position [785, 0]
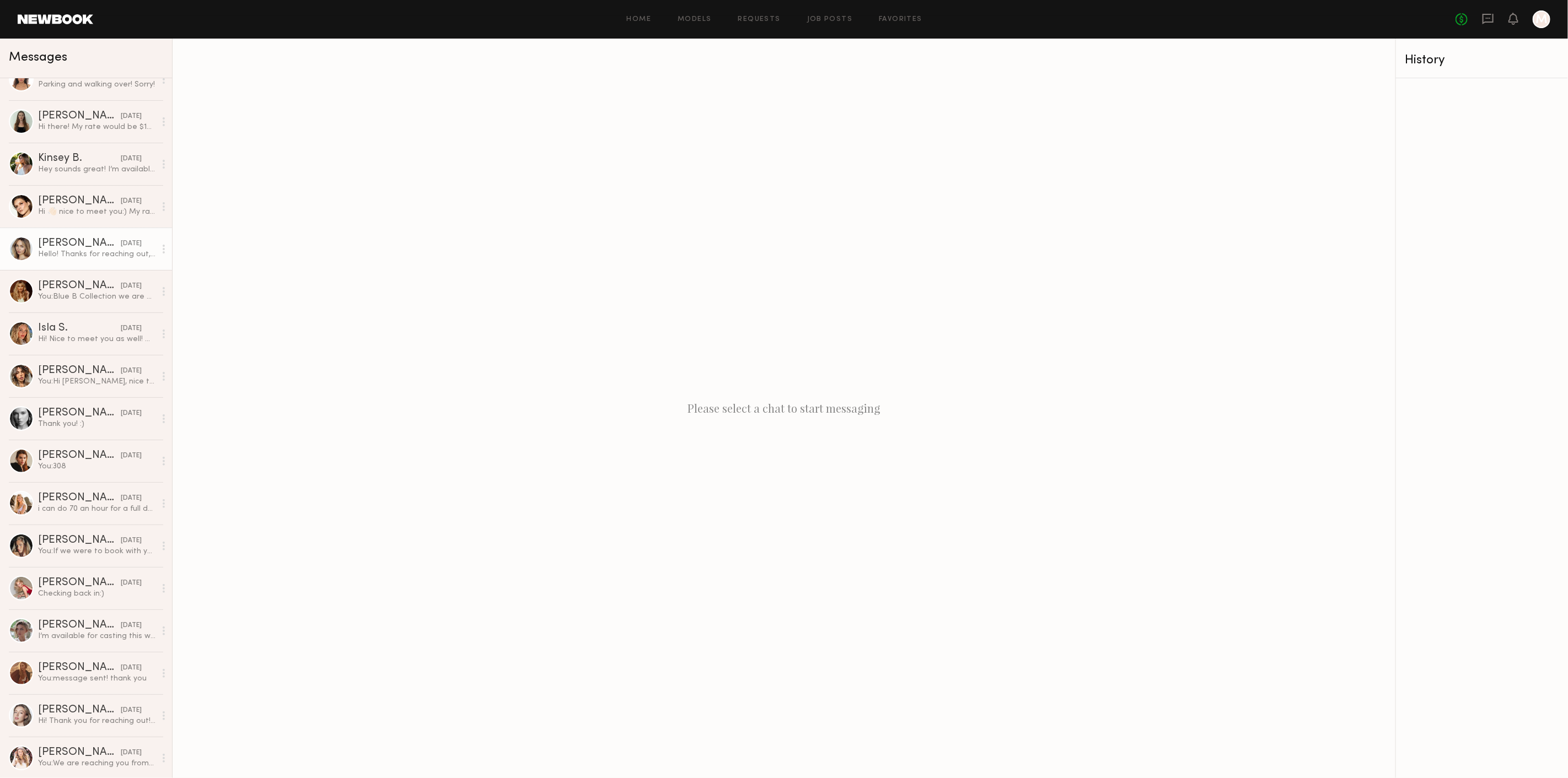
click at [96, 245] on div "Chloe C." at bounding box center [79, 243] width 83 height 11
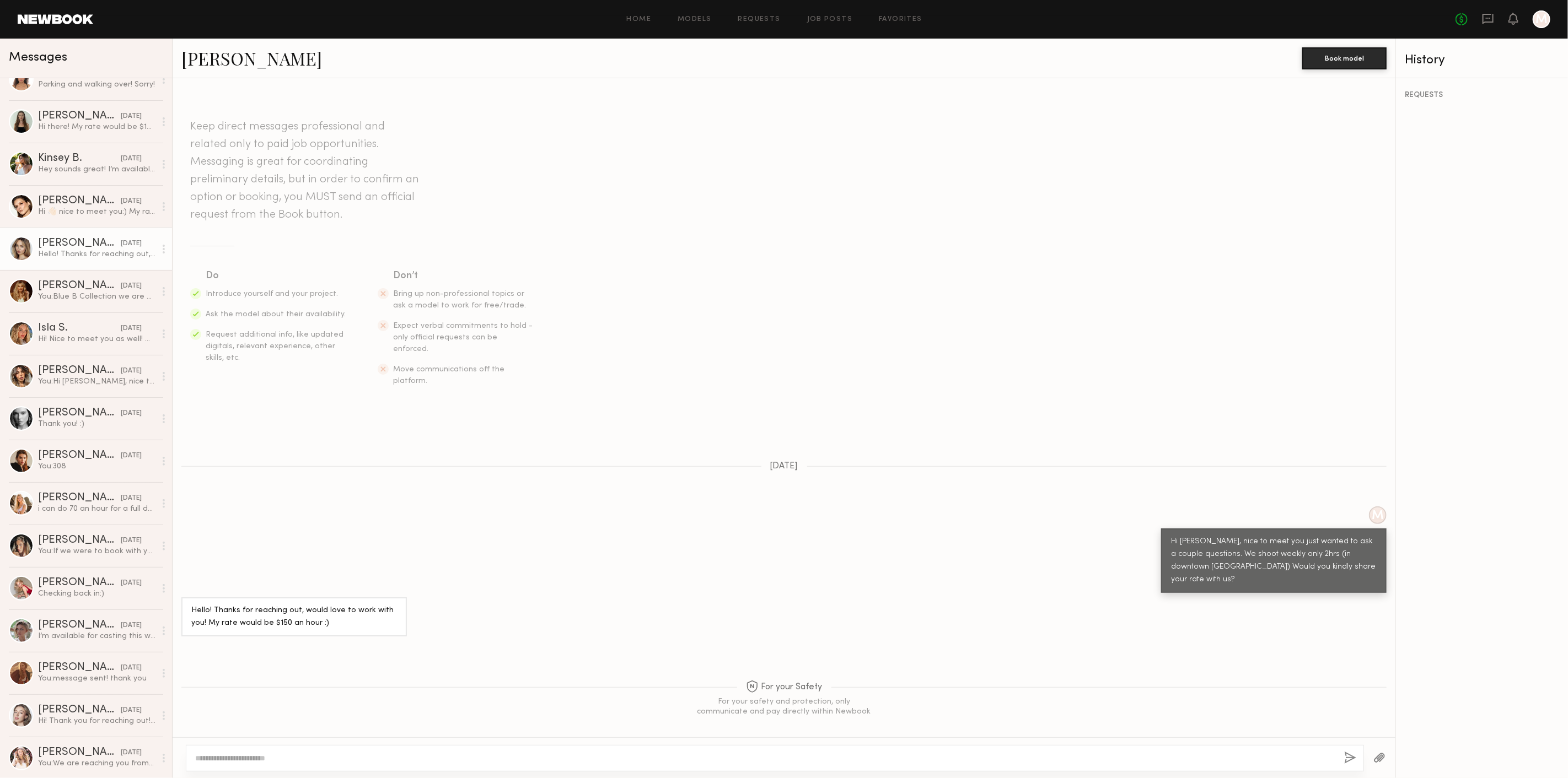
click at [206, 58] on link "Chloe C." at bounding box center [252, 58] width 141 height 24
click at [88, 350] on link "Isla S. 04/23/2025 Hi! Nice to meet you as well! My 2 hour rate would be $300 :)" at bounding box center [86, 334] width 172 height 42
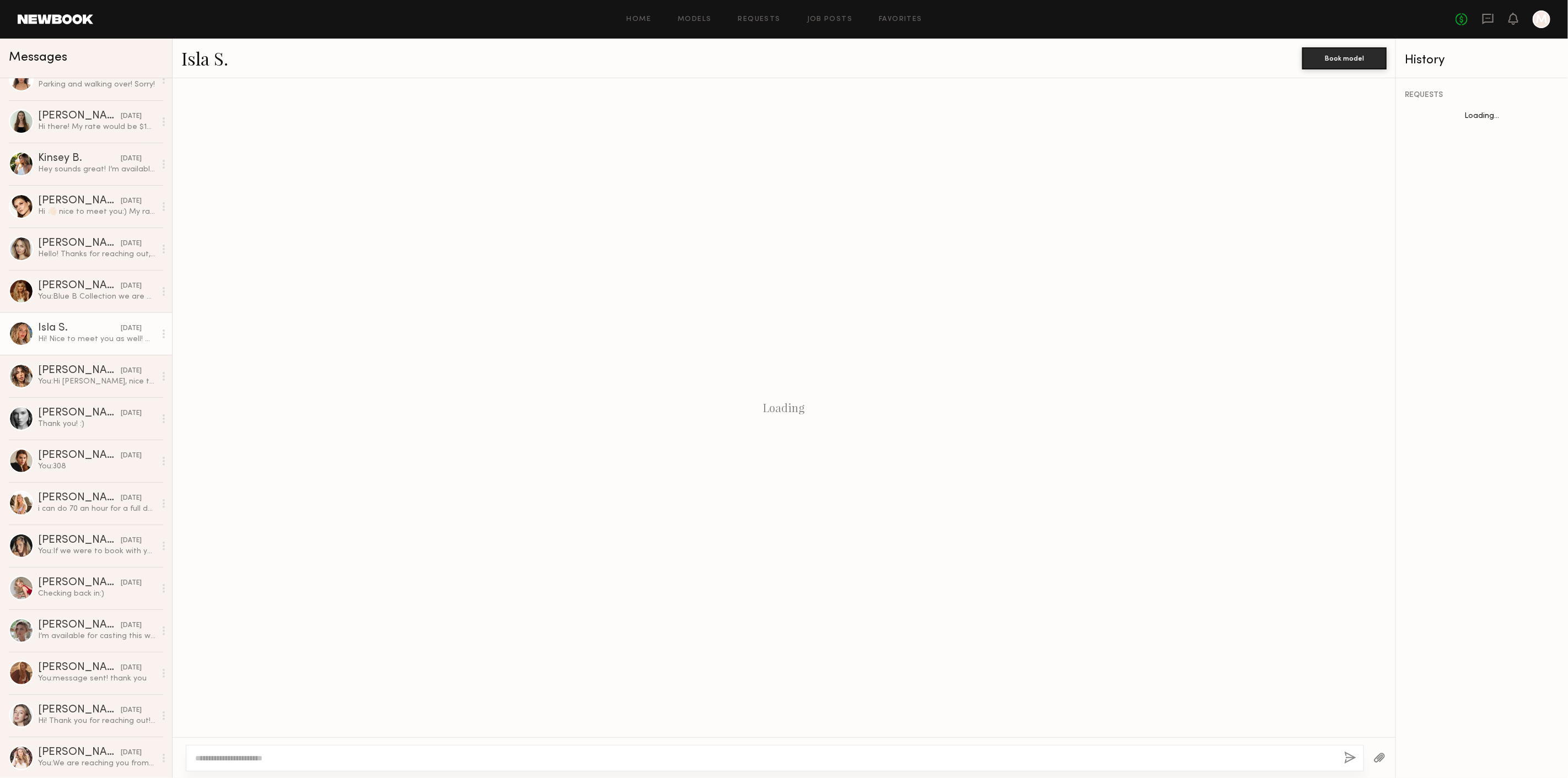
click at [210, 56] on link "Isla S." at bounding box center [205, 58] width 47 height 24
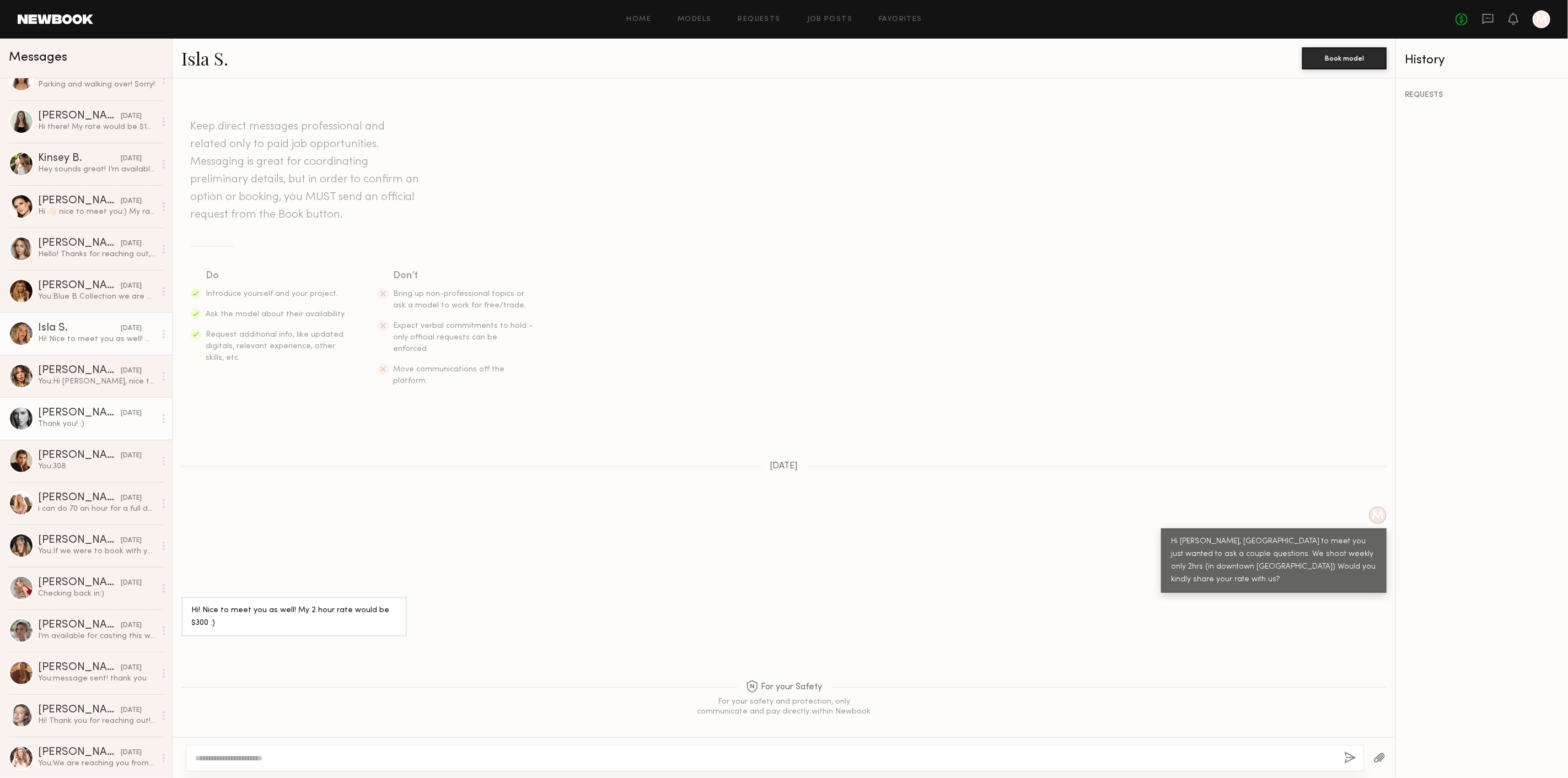
click at [83, 425] on div "Thank you! :)" at bounding box center [97, 424] width 118 height 10
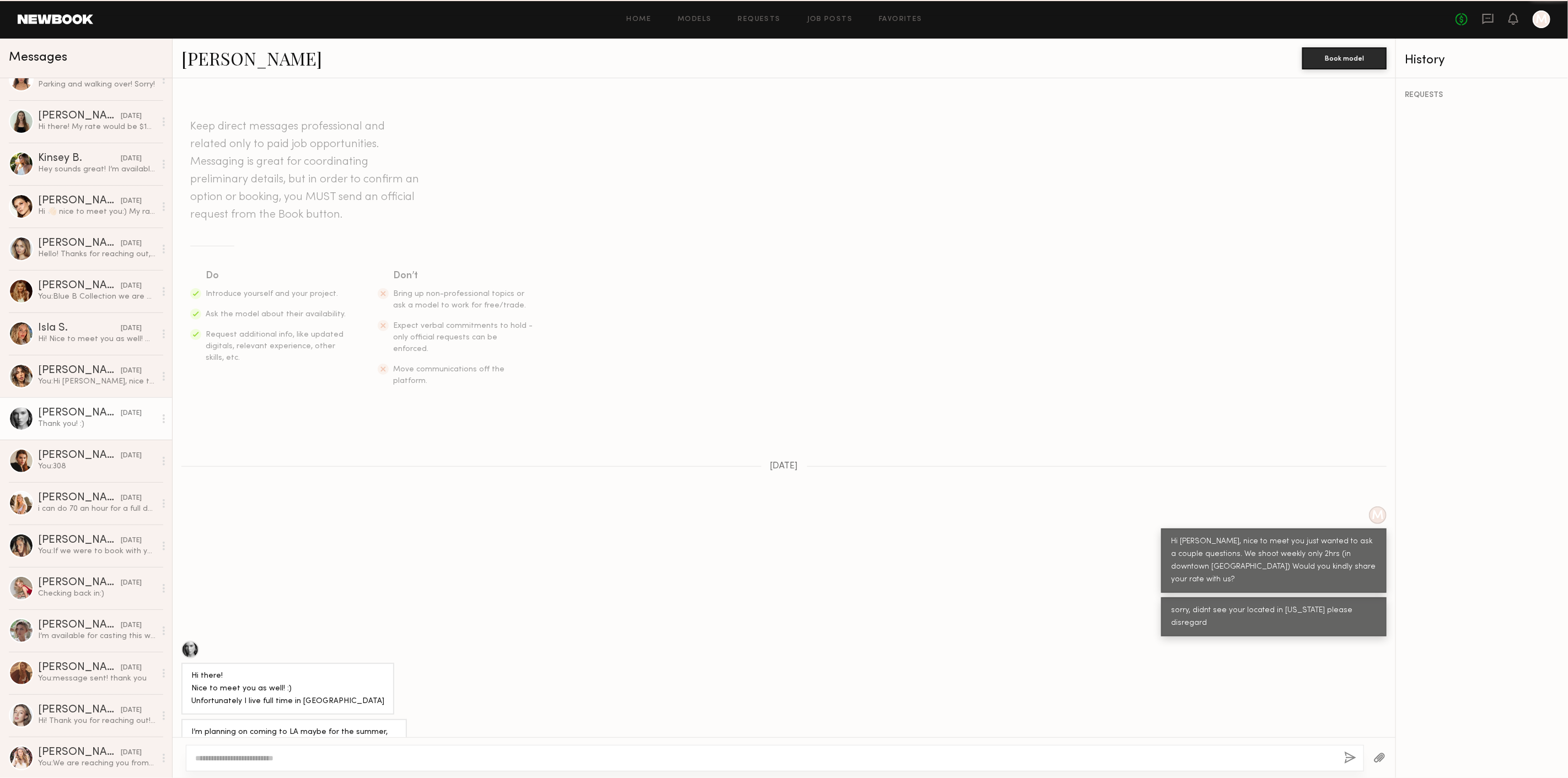
scroll to position [173, 0]
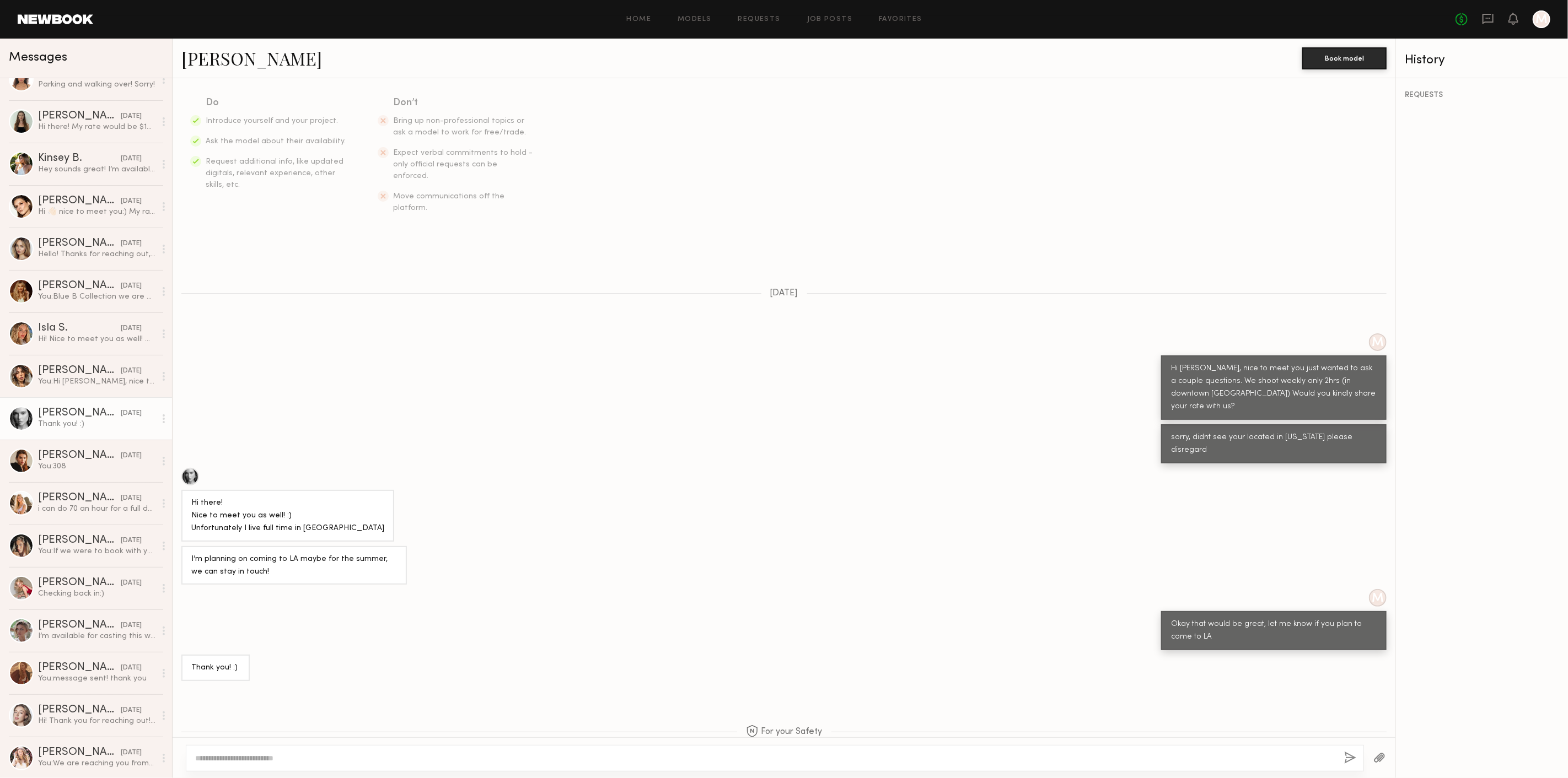
click at [241, 59] on link "Wiktoria G." at bounding box center [252, 58] width 141 height 24
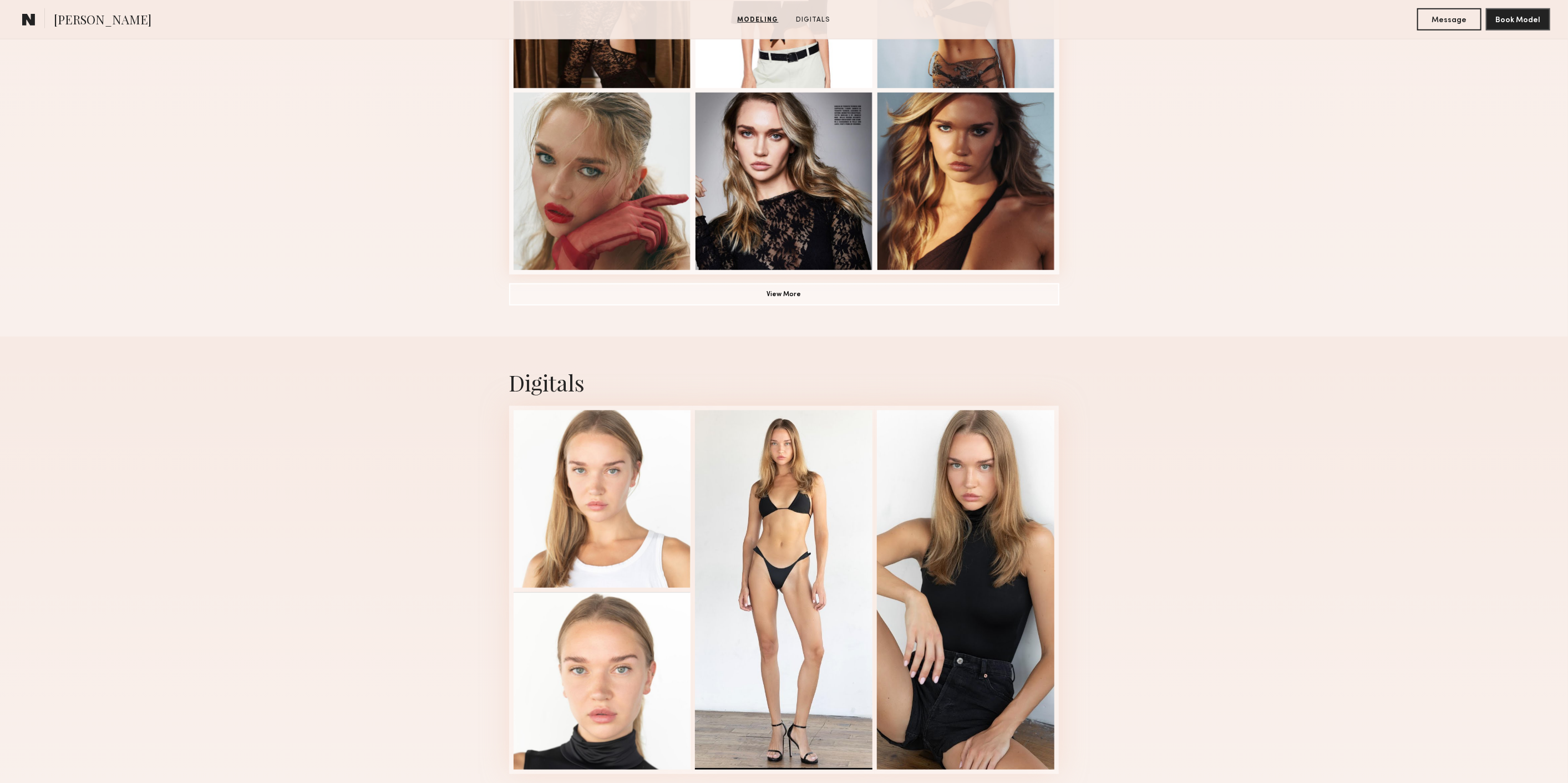
scroll to position [672, 0]
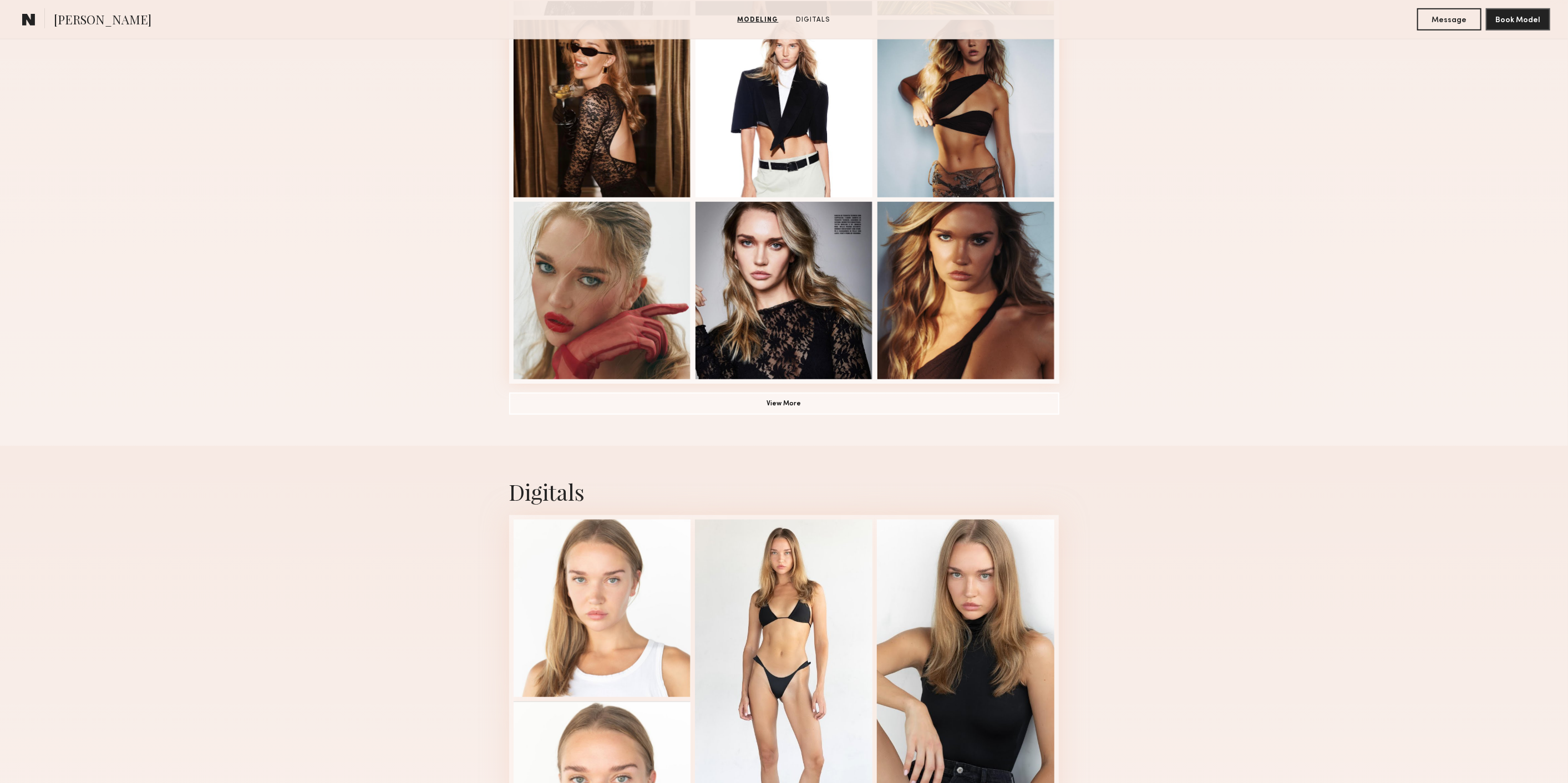
click at [825, 394] on div "Modeling Portfolio View More" at bounding box center [784, 14] width 550 height 863
click at [738, 405] on button "View More" at bounding box center [784, 403] width 550 height 22
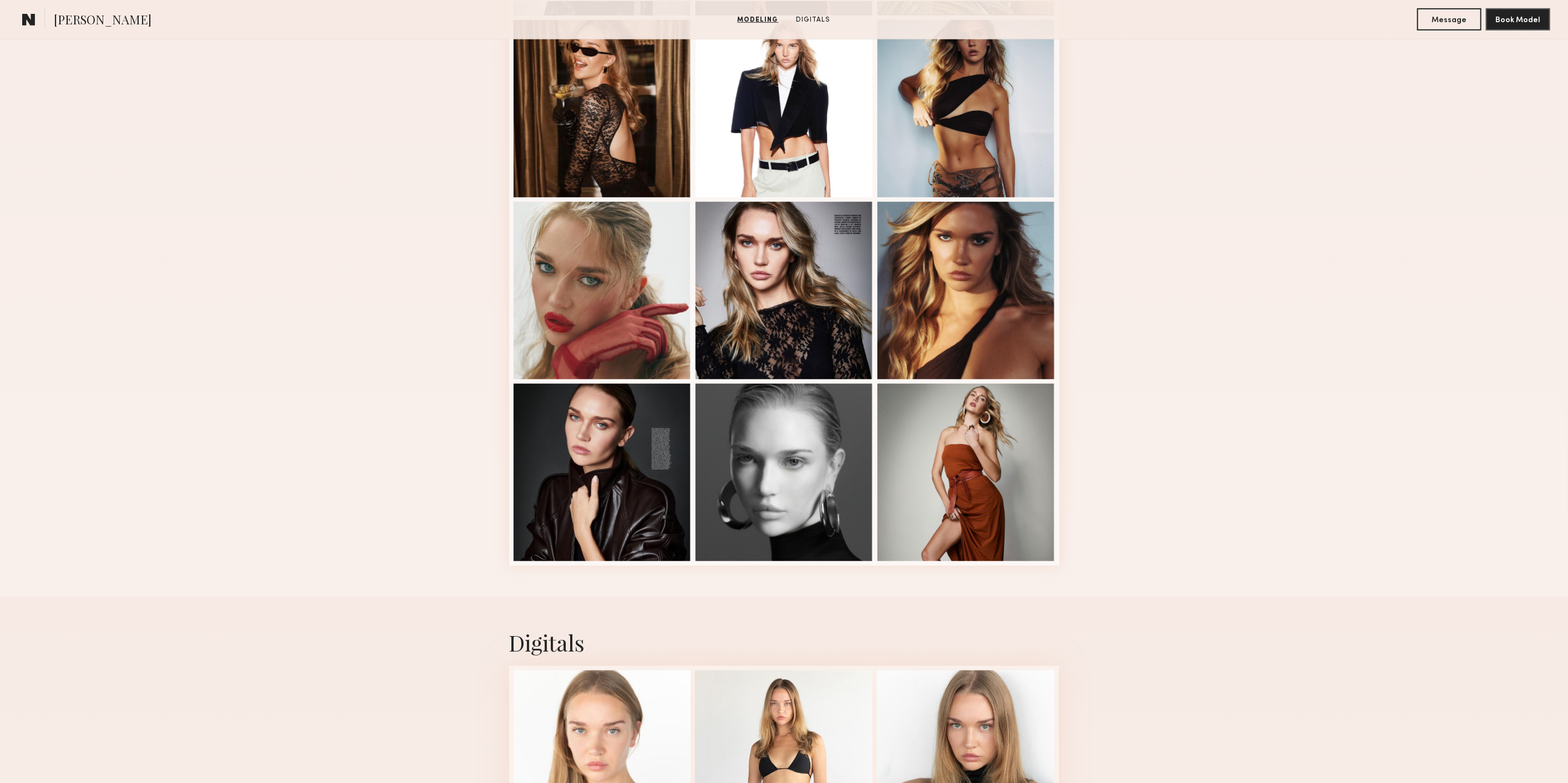
click at [694, 408] on nb-model-profile-images-feed at bounding box center [784, 109] width 550 height 914
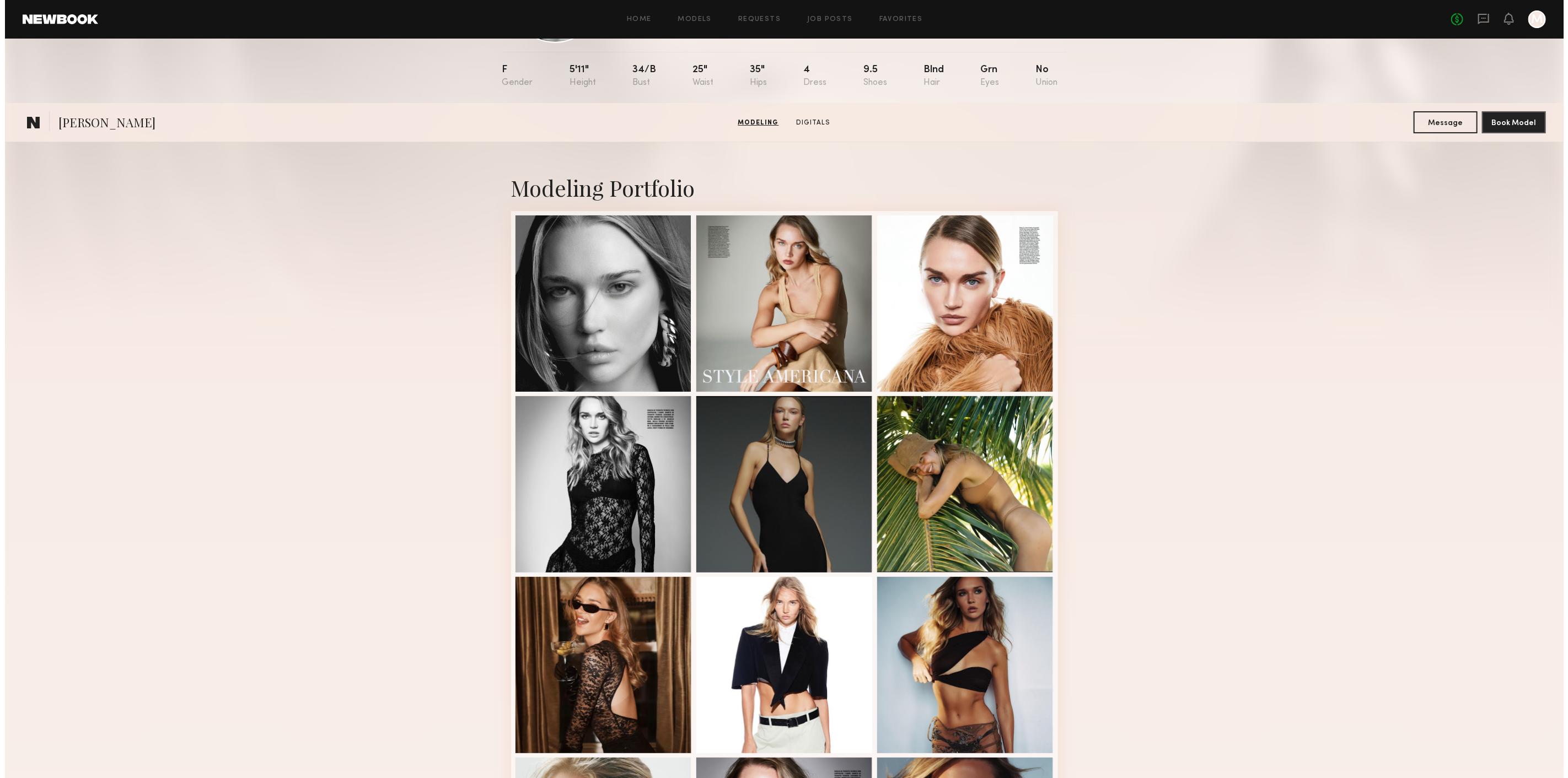
scroll to position [0, 0]
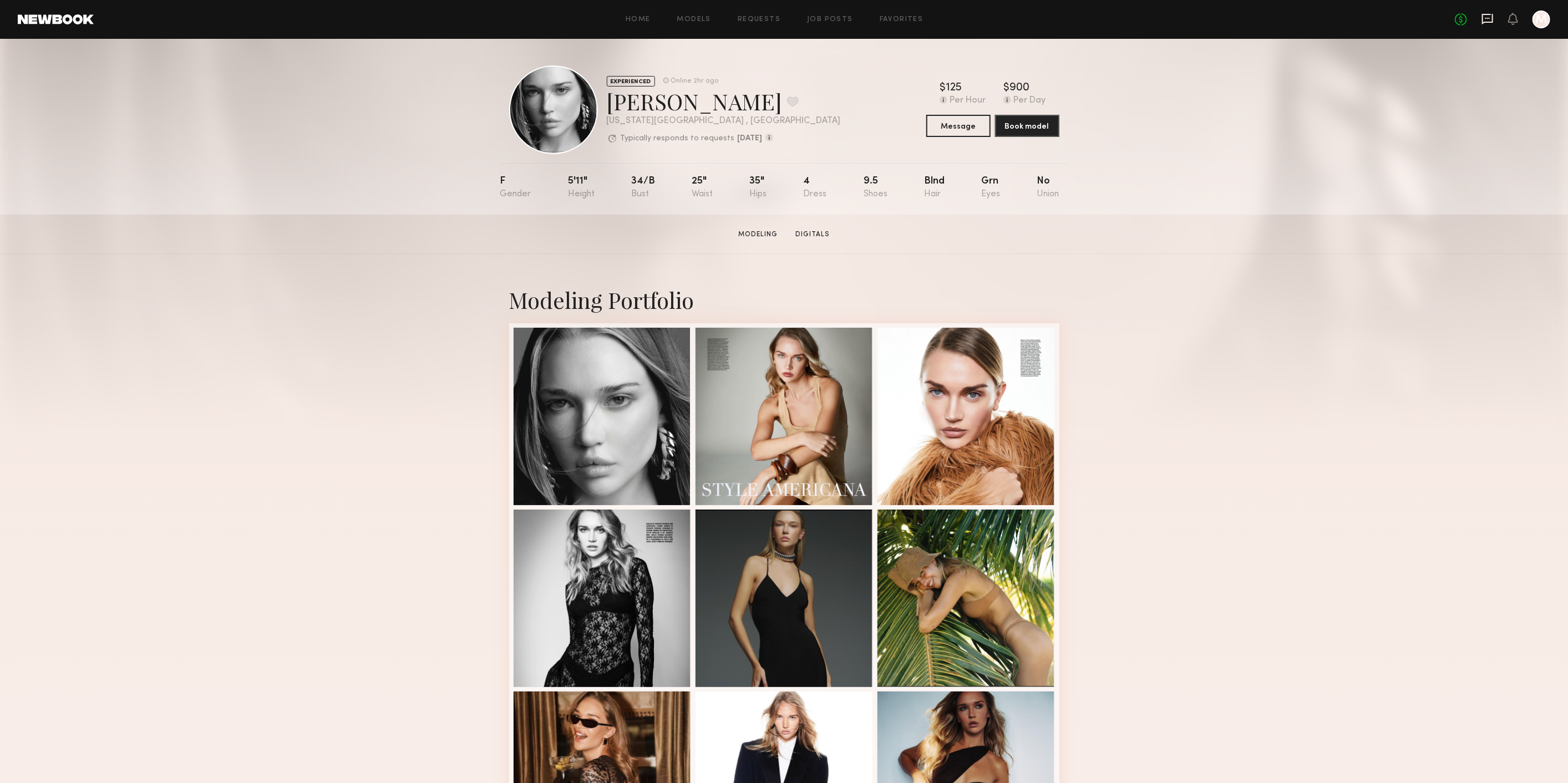
click at [1493, 21] on icon at bounding box center [1487, 19] width 11 height 10
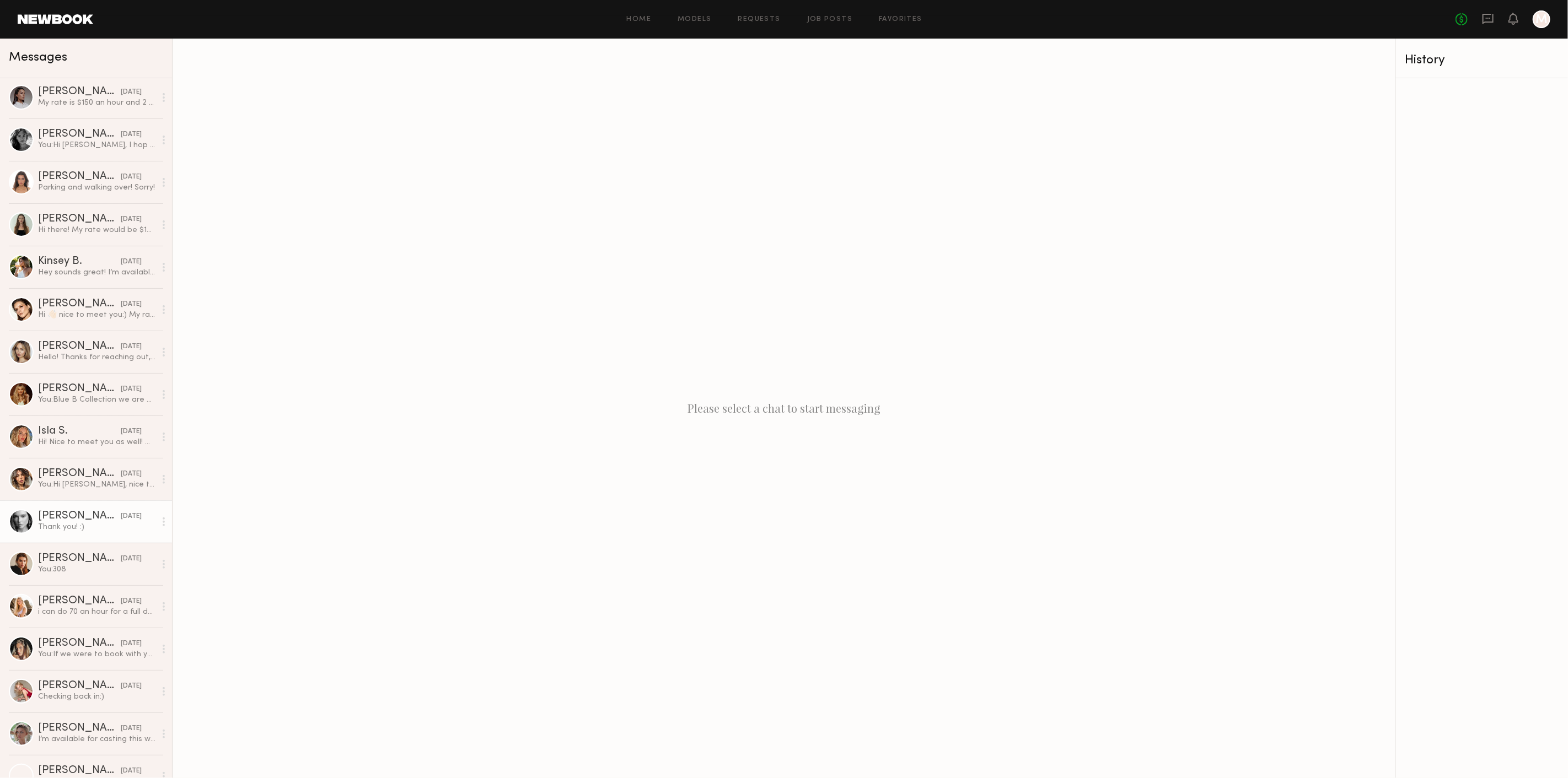
scroll to position [662, 0]
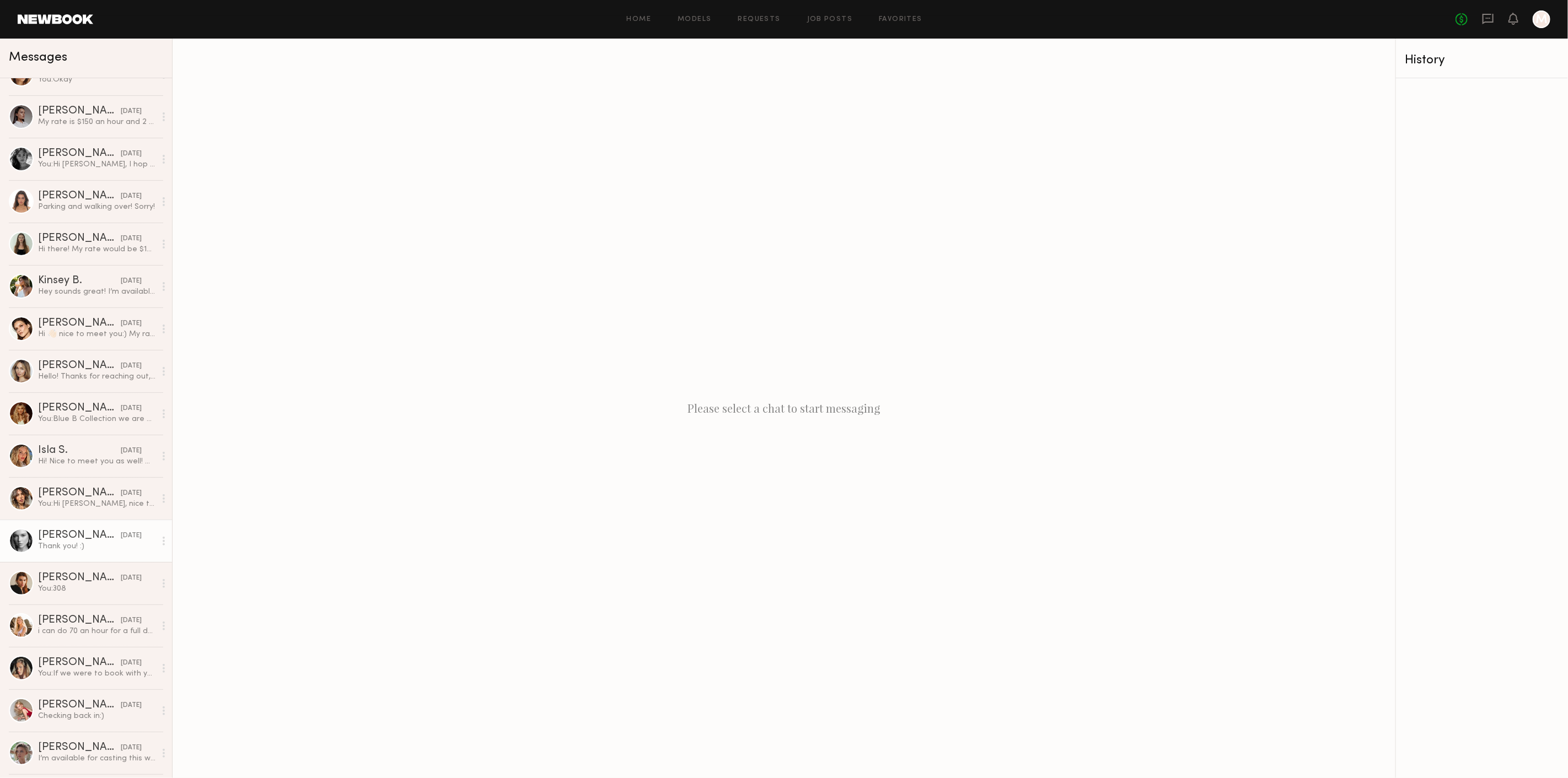
click at [85, 541] on div "Wiktoria G." at bounding box center [79, 536] width 83 height 11
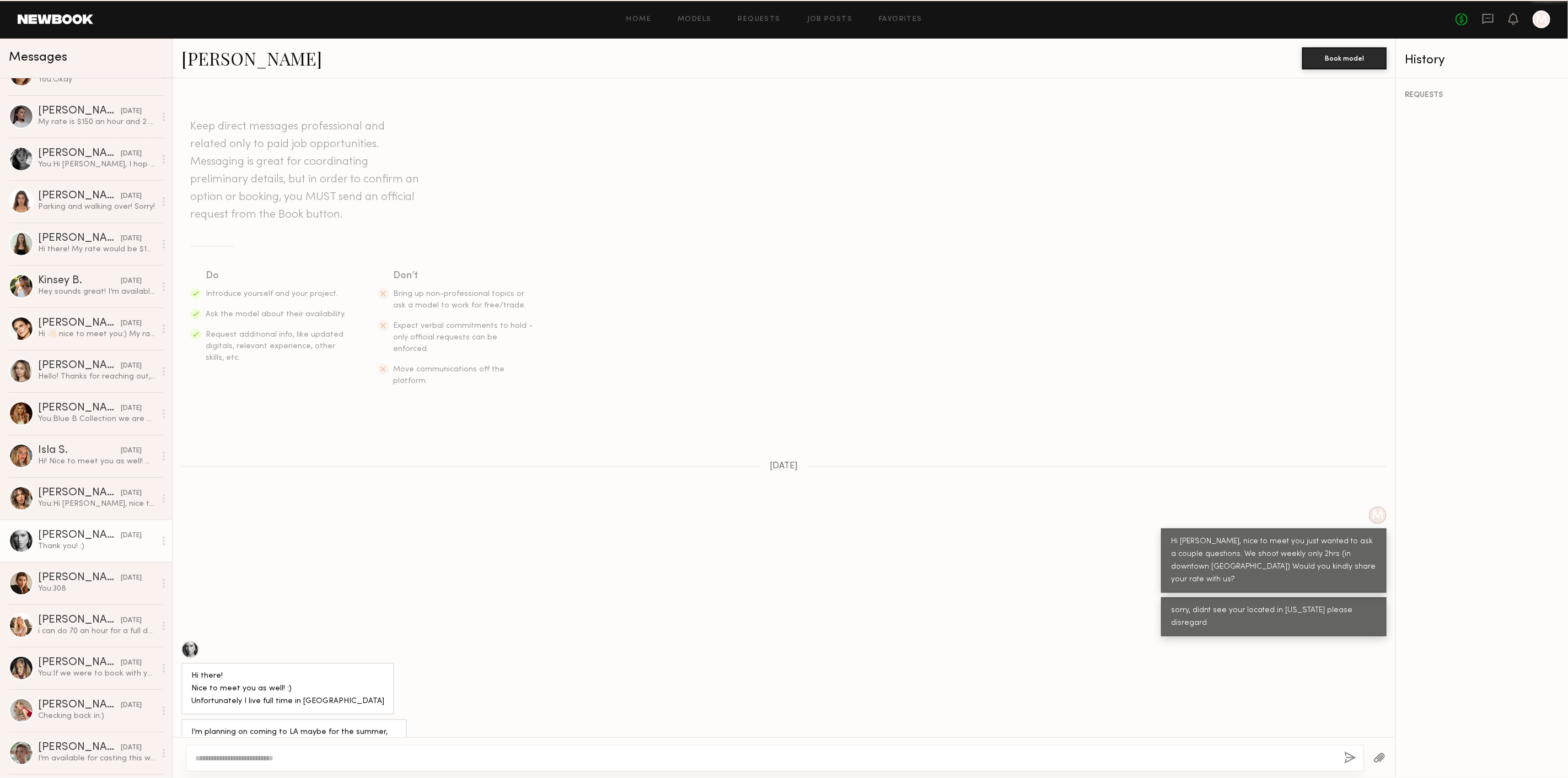
scroll to position [173, 0]
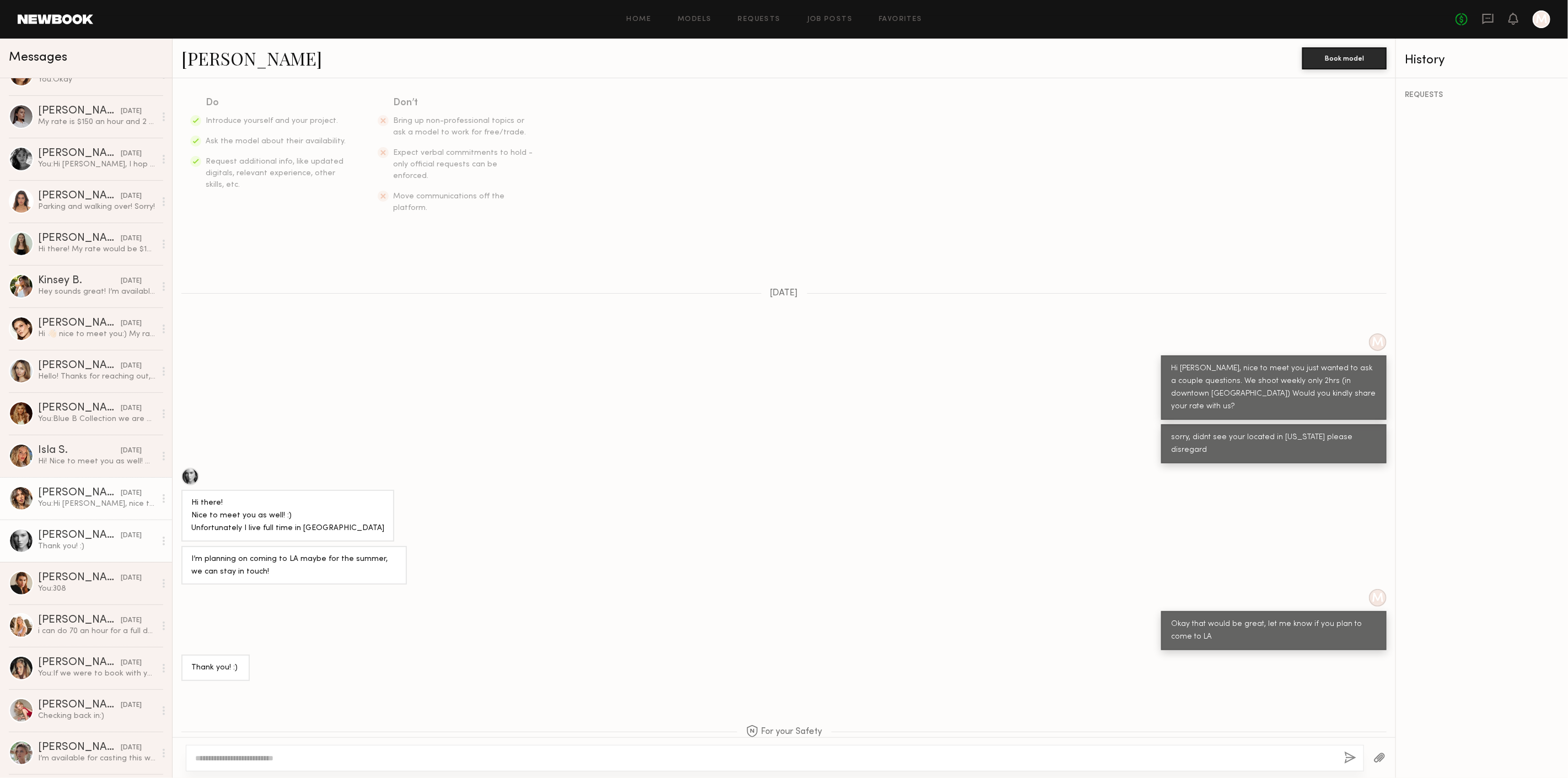
click at [70, 499] on div "Brooke B." at bounding box center [79, 493] width 83 height 11
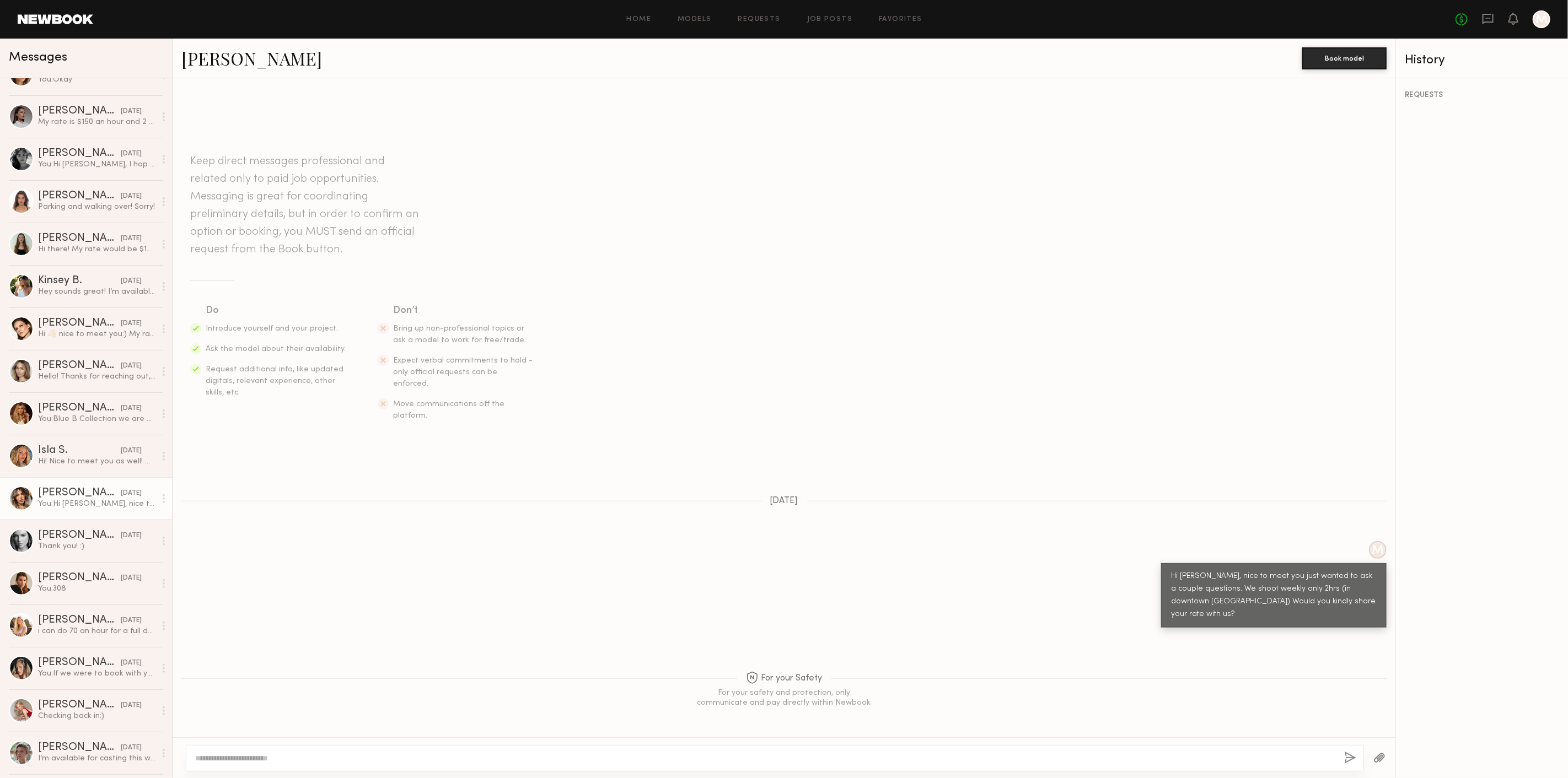
click at [203, 60] on link "Brooke B." at bounding box center [252, 58] width 141 height 24
click at [70, 455] on div "Isla S." at bounding box center [79, 451] width 83 height 11
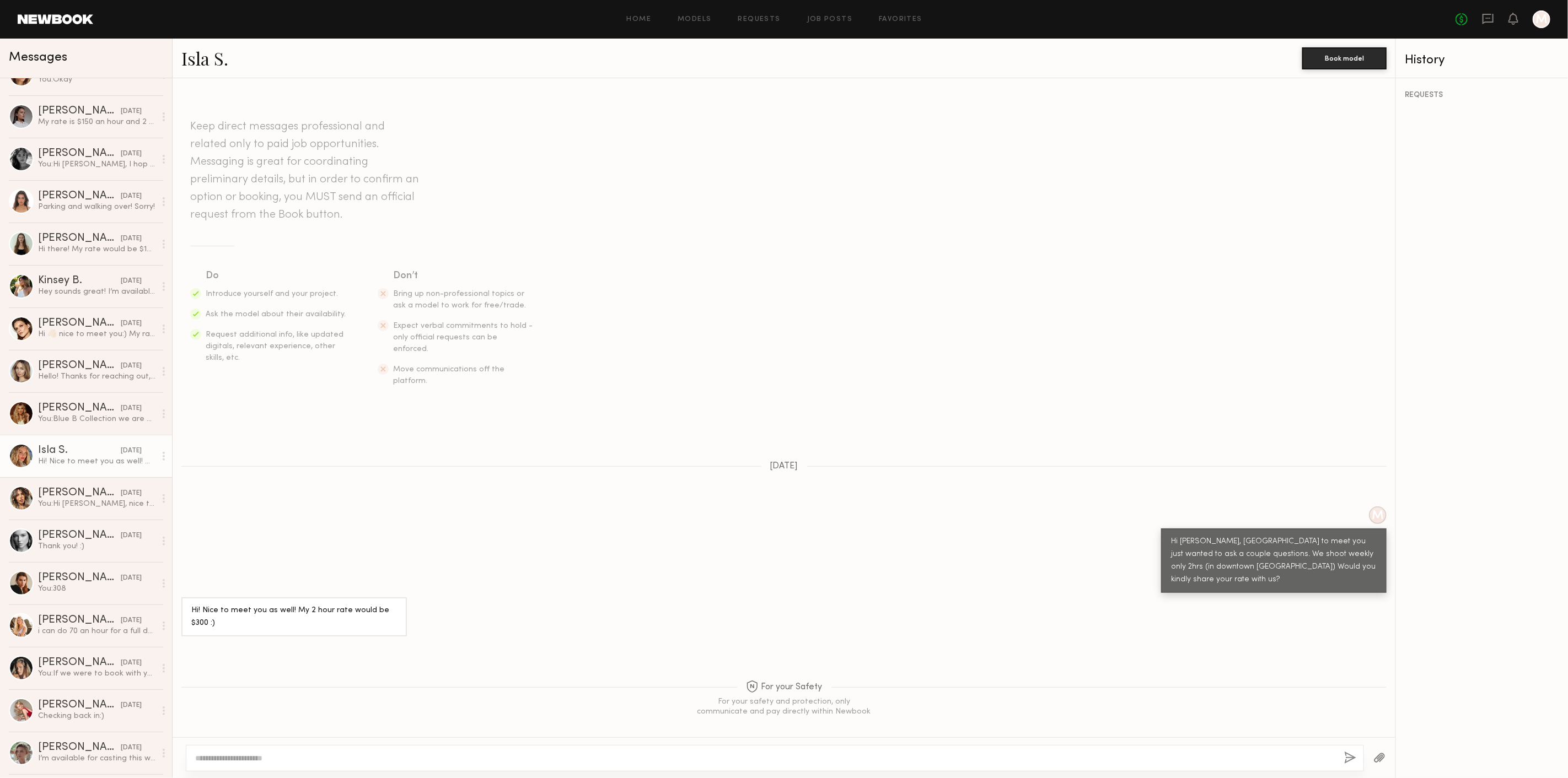
click at [189, 52] on link "Isla S." at bounding box center [205, 58] width 47 height 24
